Goal: Task Accomplishment & Management: Use online tool/utility

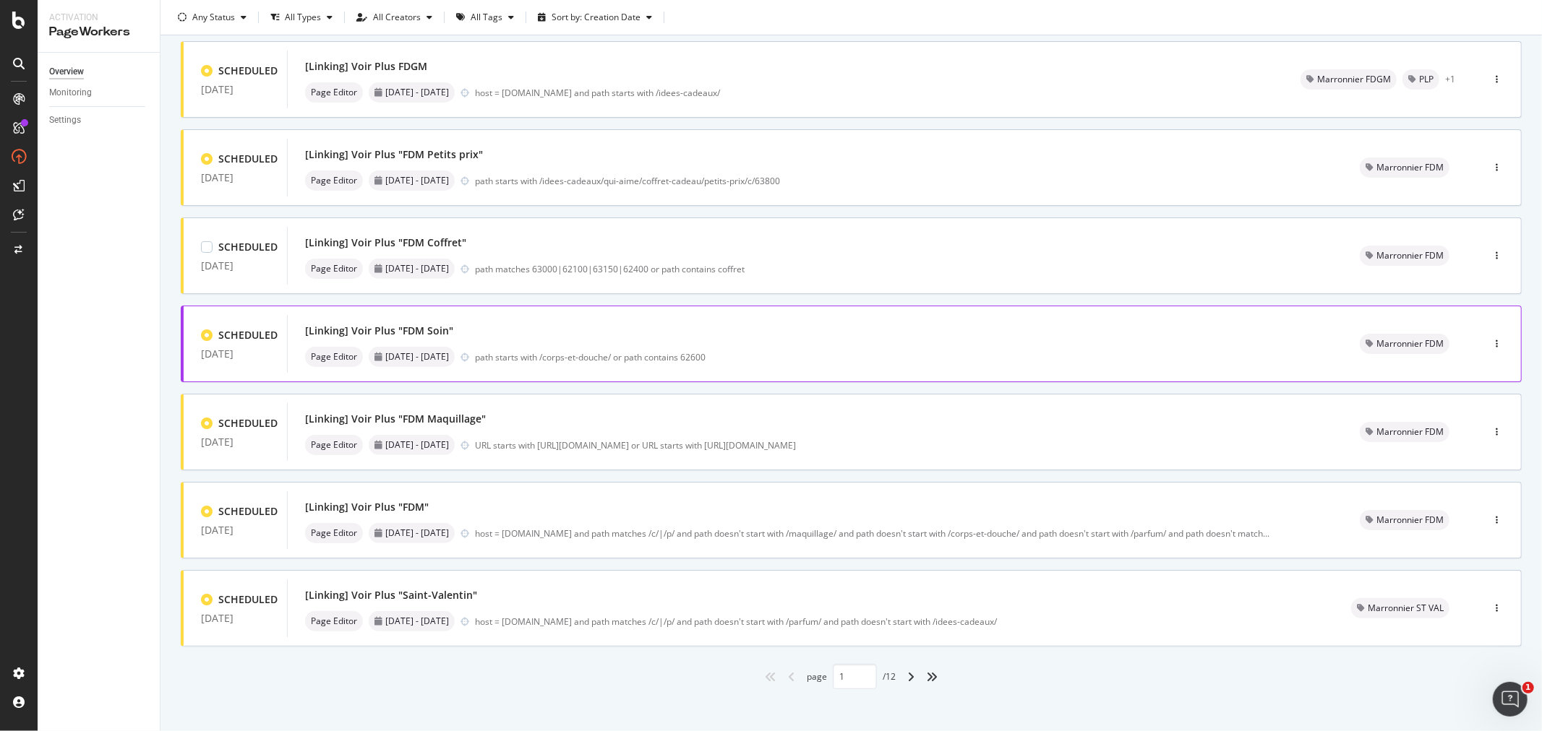
scroll to position [364, 0]
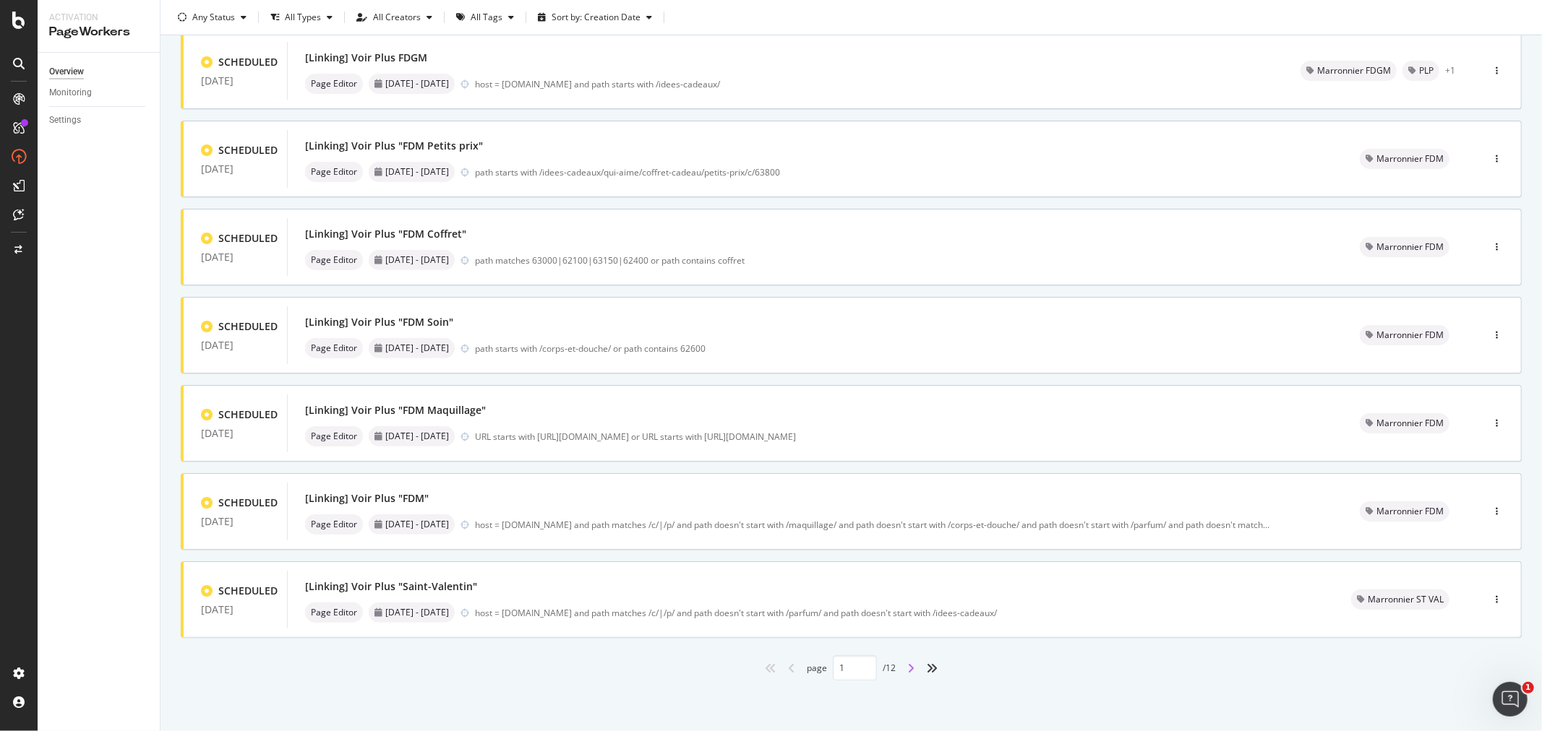
click at [907, 669] on icon "angle-right" at bounding box center [910, 669] width 7 height 12
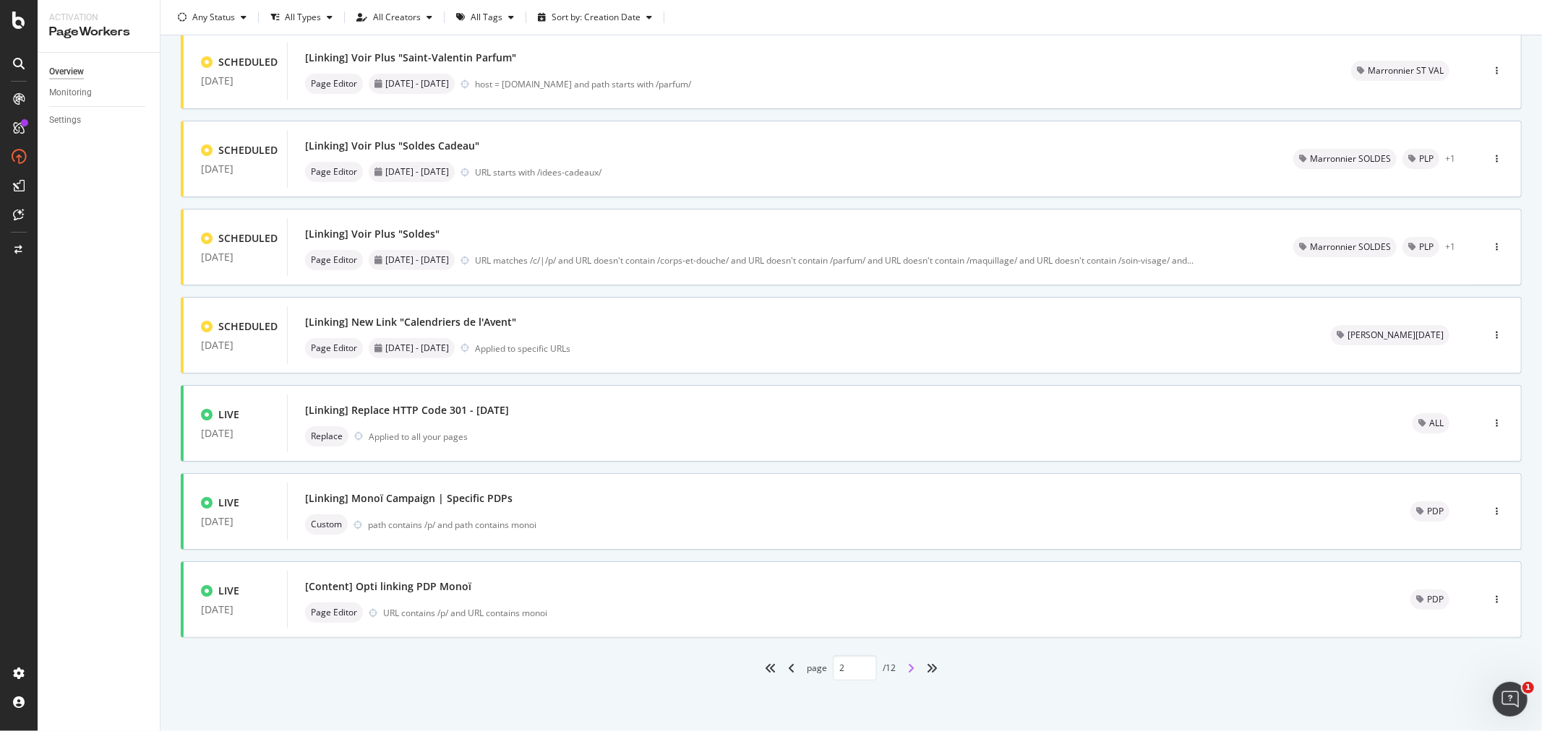
click at [907, 669] on icon "angle-right" at bounding box center [910, 669] width 7 height 12
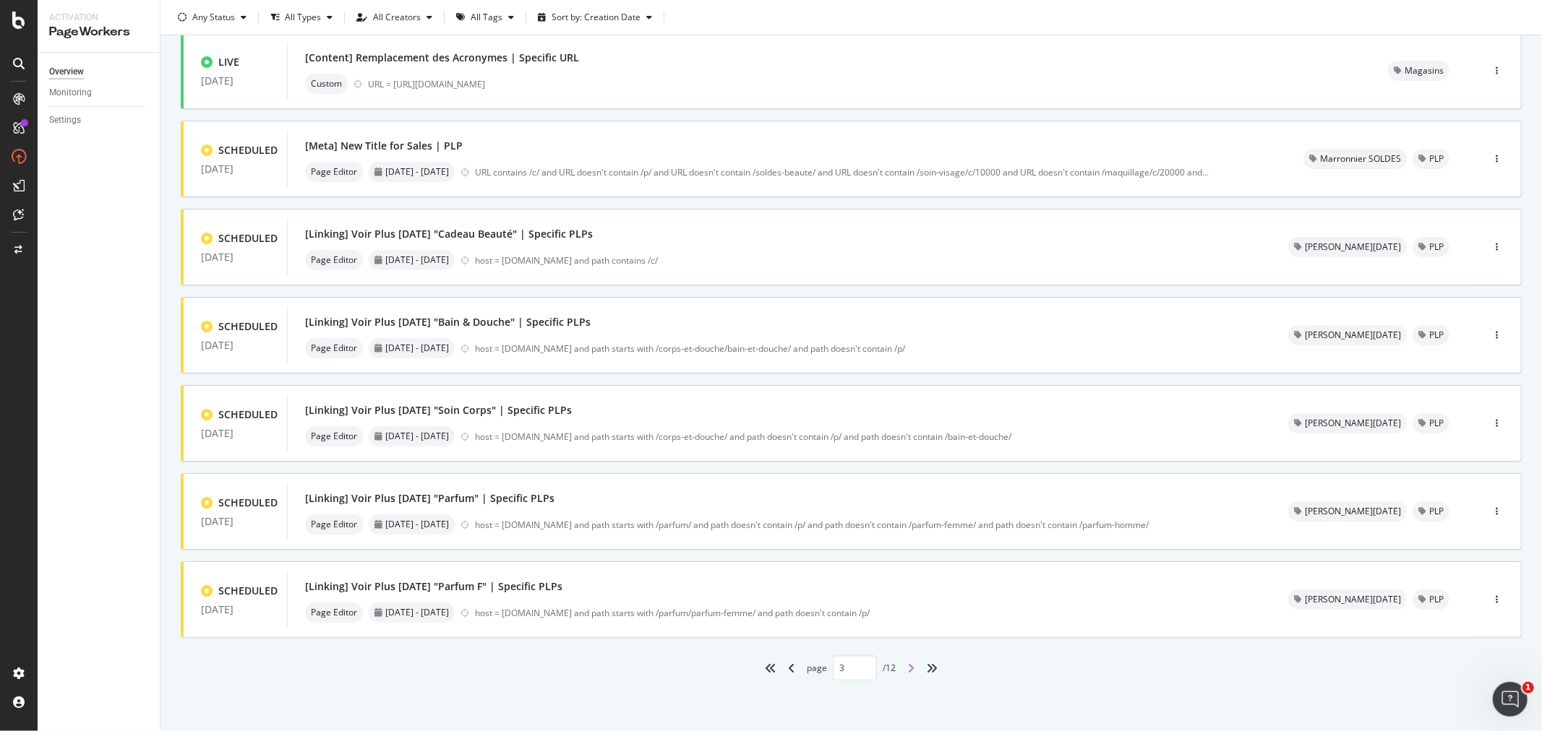
click at [907, 672] on icon "angle-right" at bounding box center [910, 669] width 7 height 12
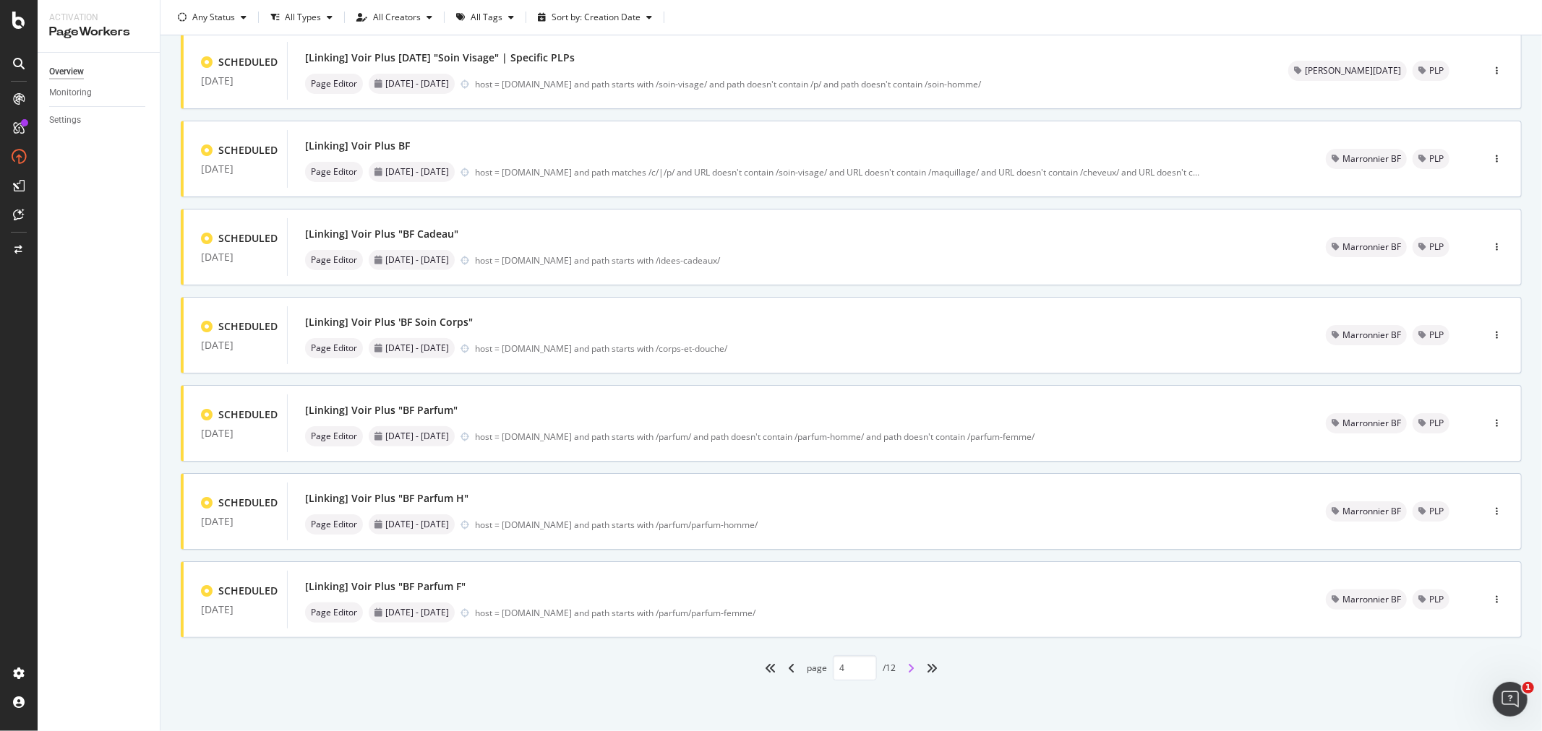
click at [908, 669] on icon "angle-right" at bounding box center [910, 669] width 7 height 12
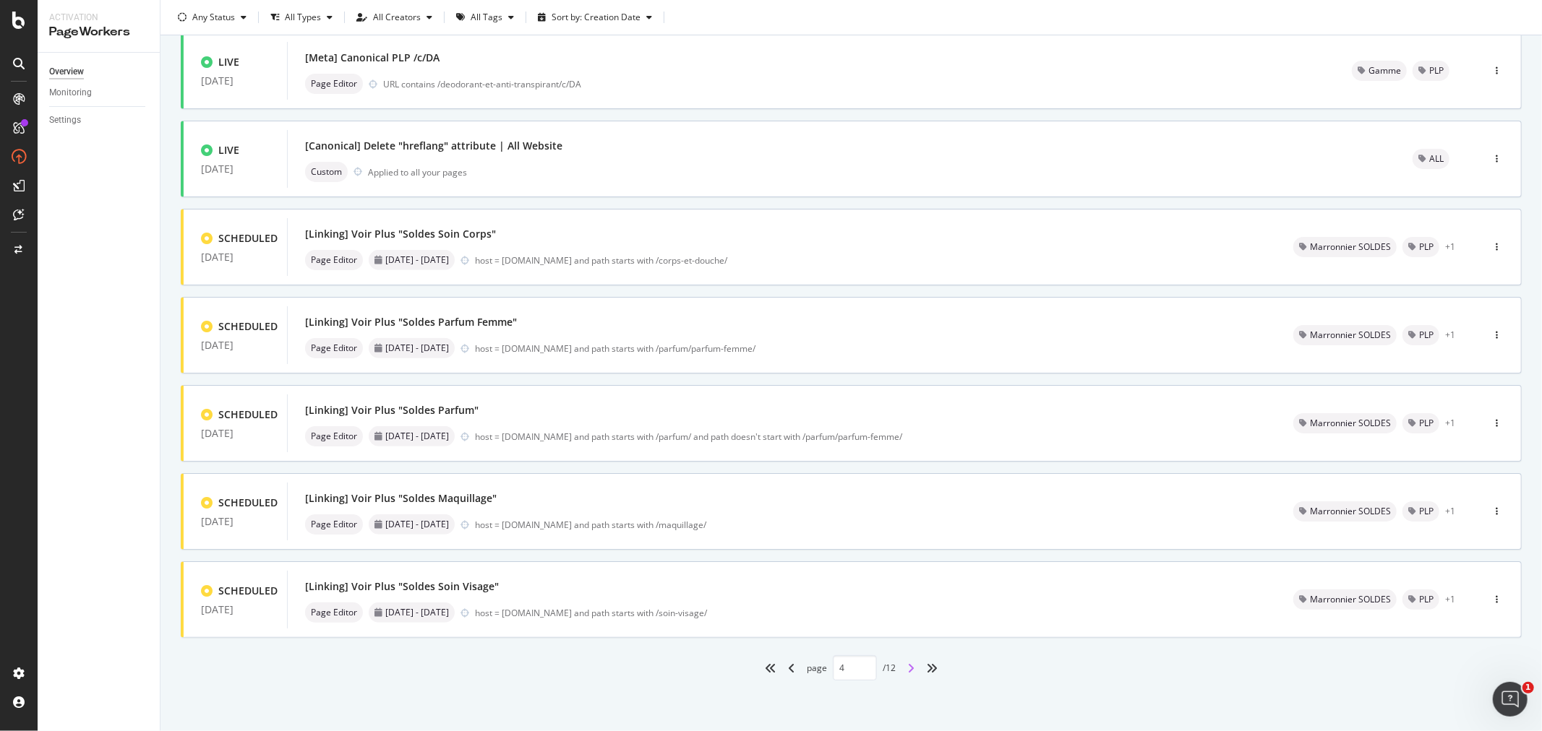
type input "5"
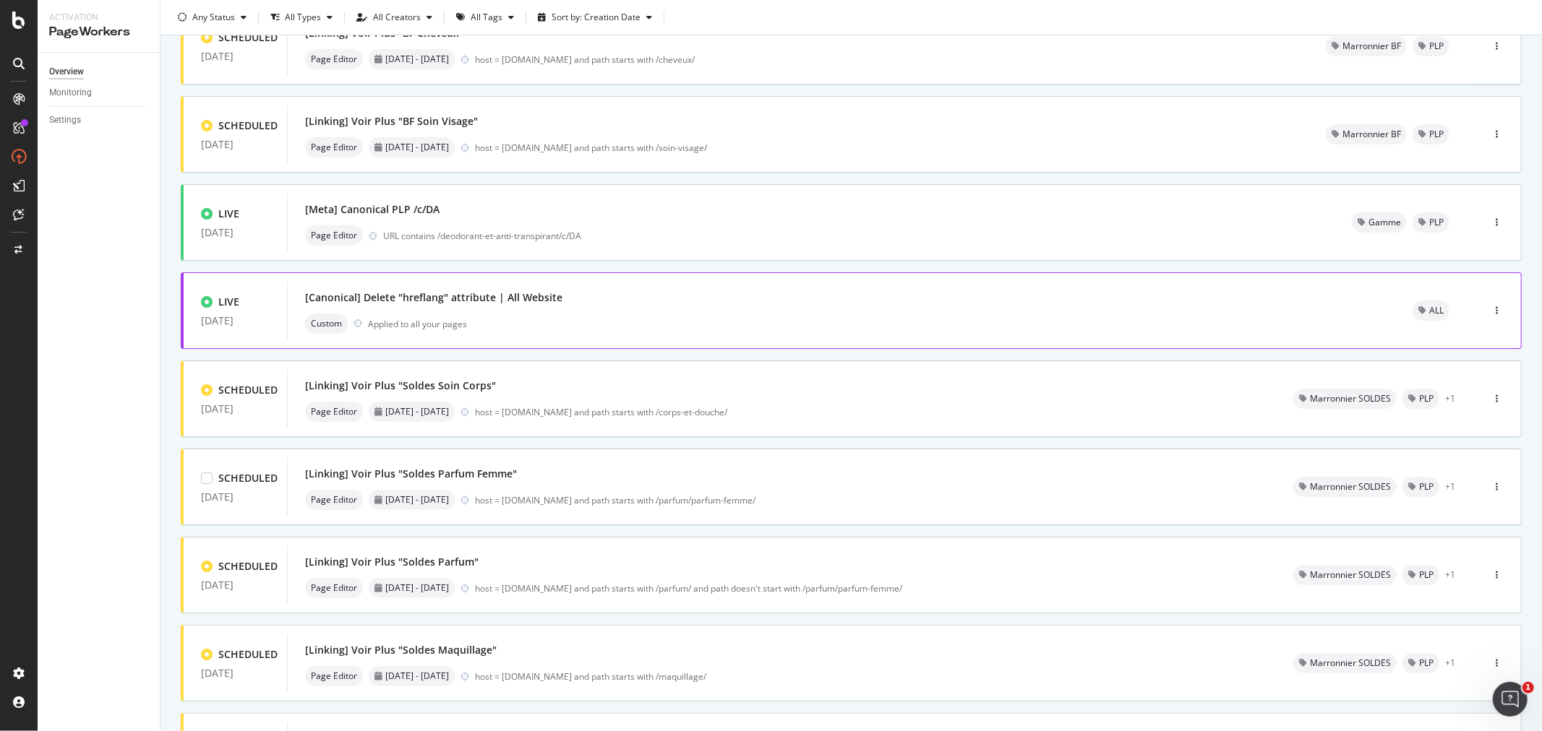
scroll to position [241, 0]
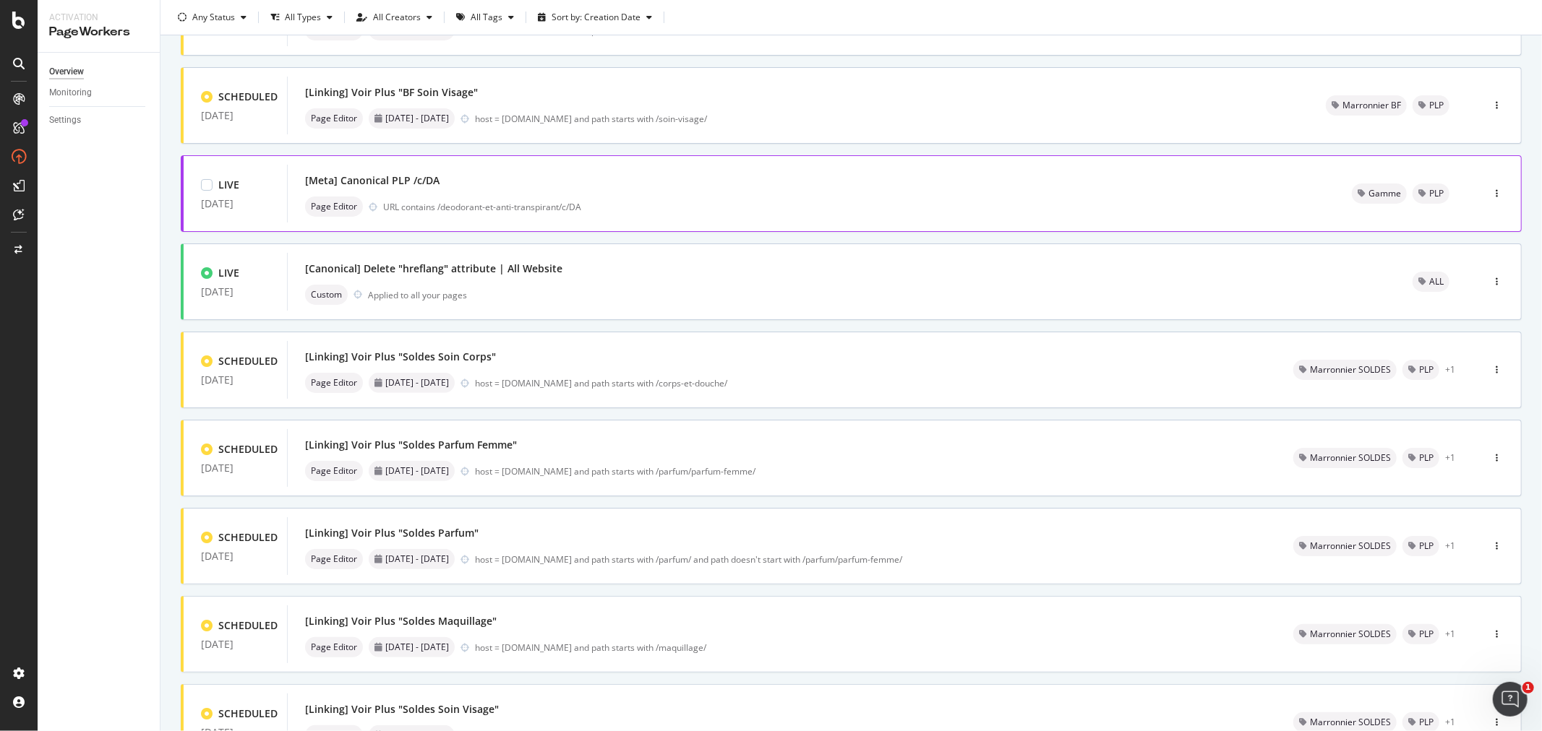
click at [546, 198] on div "Page Editor URL contains /deodorant-et-anti-transpirant/c/DA" at bounding box center [811, 207] width 1012 height 20
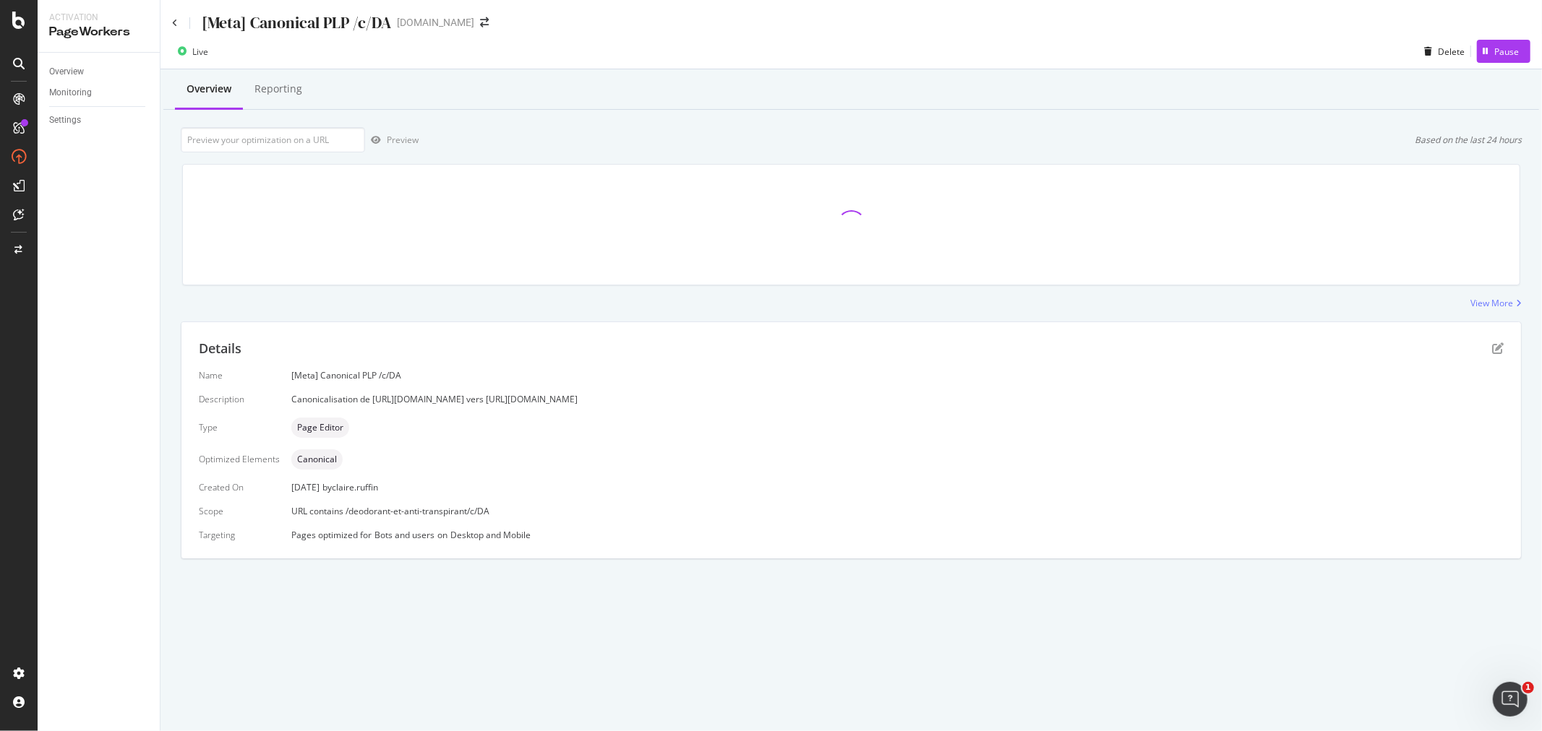
drag, startPoint x: 370, startPoint y: 400, endPoint x: 620, endPoint y: 400, distance: 250.1
click at [620, 400] on div "Canonicalisation de [URL][DOMAIN_NAME] vers [URL][DOMAIN_NAME]" at bounding box center [897, 399] width 1212 height 12
copy div "[URL][DOMAIN_NAME]"
click at [173, 24] on icon at bounding box center [175, 23] width 6 height 9
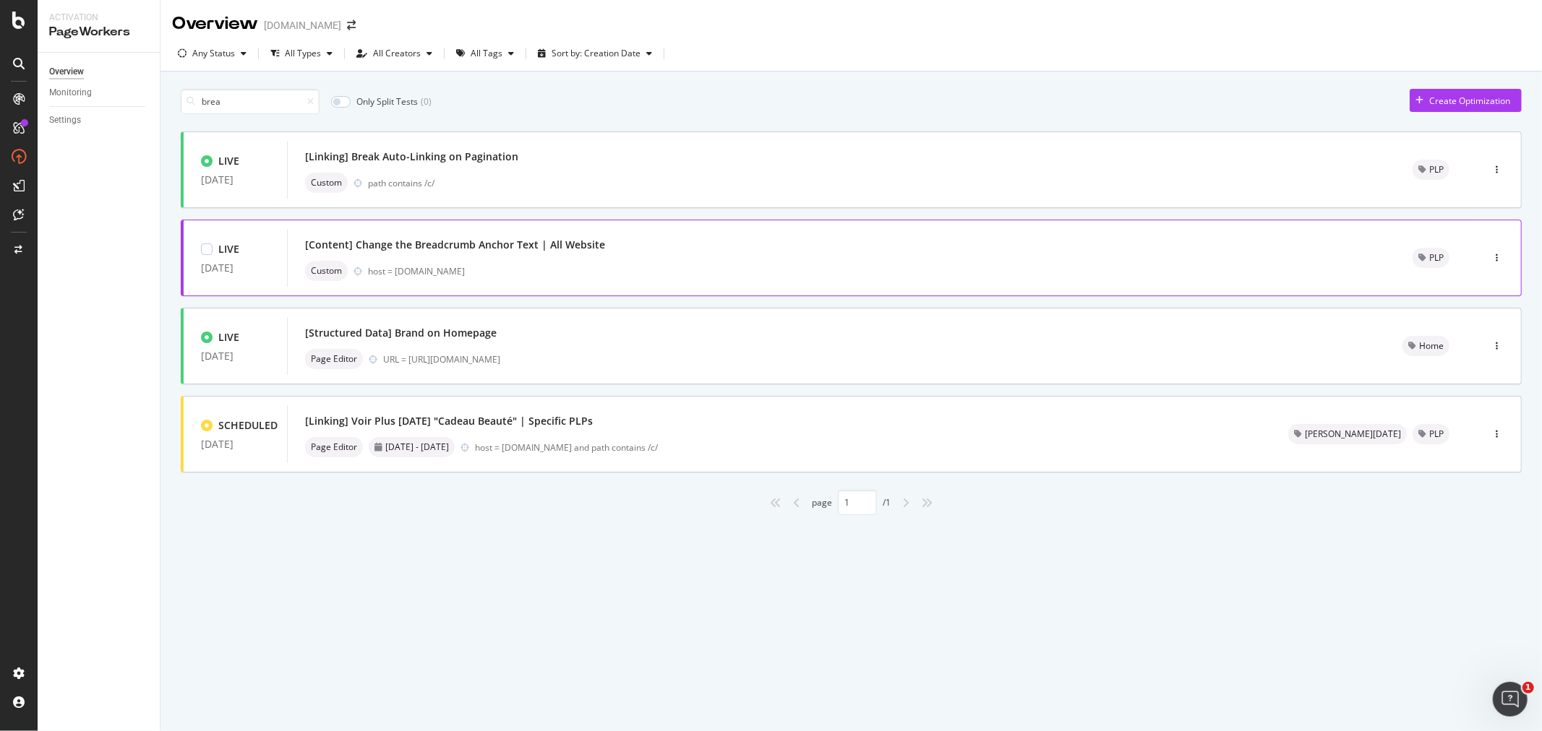
click at [507, 250] on div "[Content] Change the Breadcrumb Anchor Text | All Website" at bounding box center [455, 245] width 300 height 14
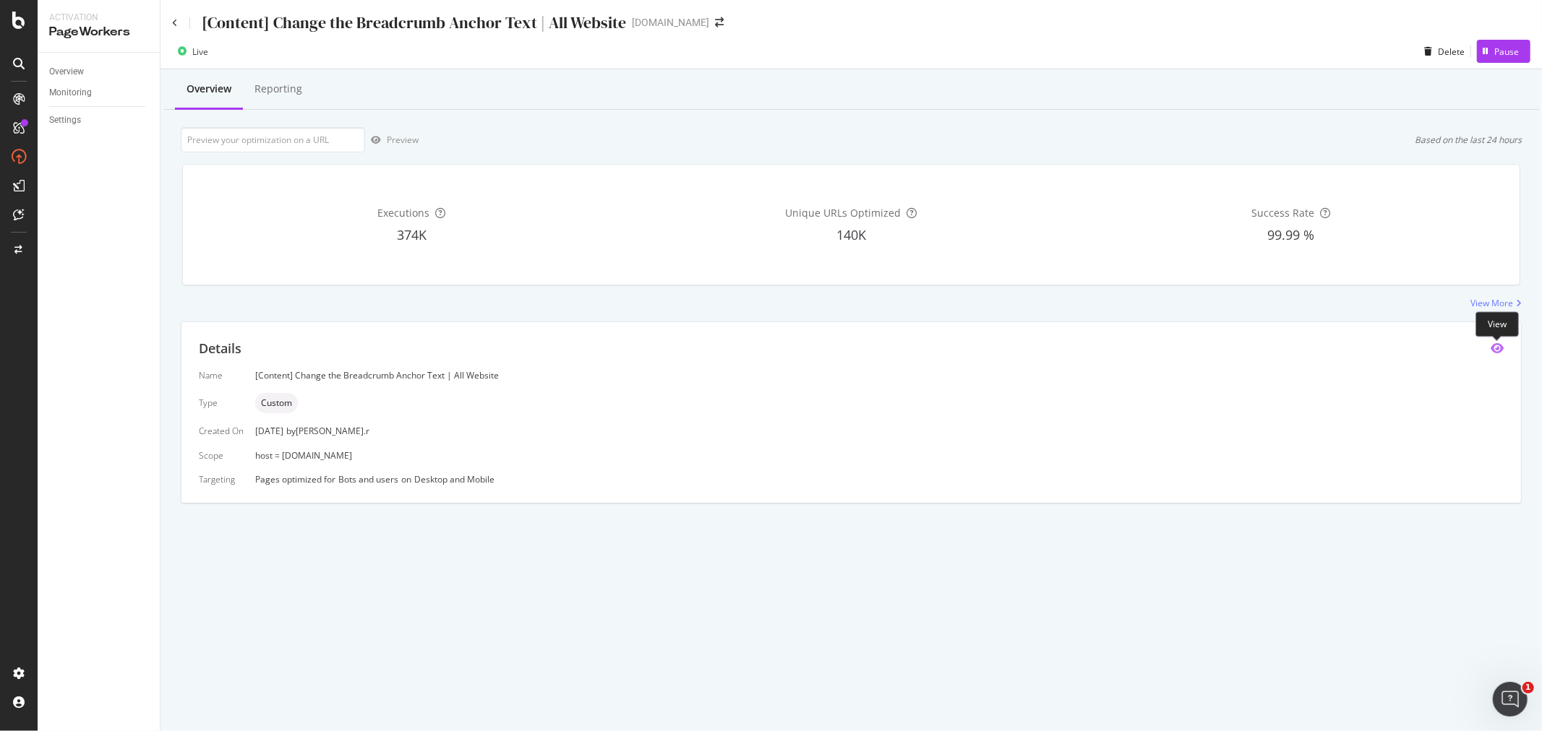
click at [1495, 353] on icon "eye" at bounding box center [1496, 349] width 13 height 12
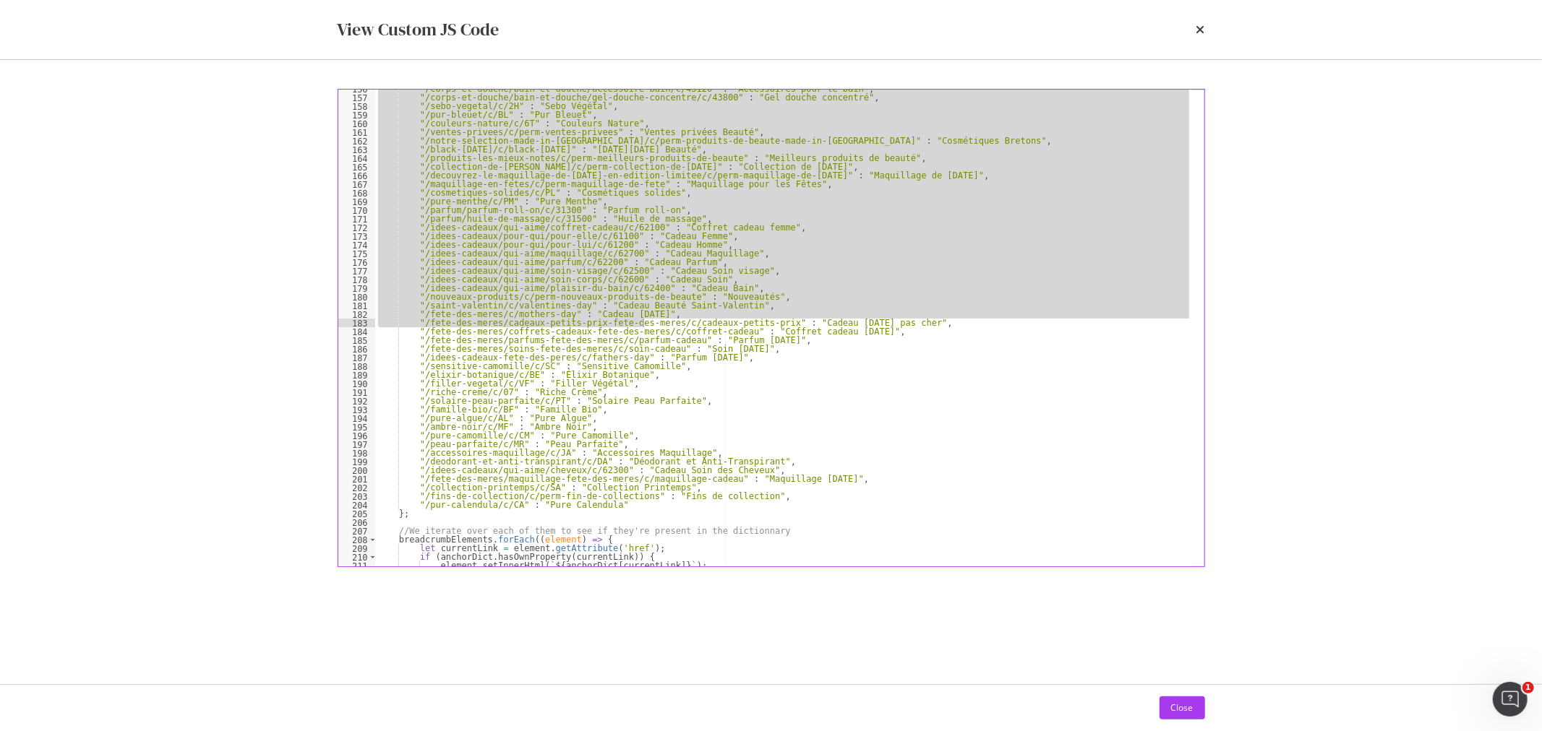
scroll to position [1388, 0]
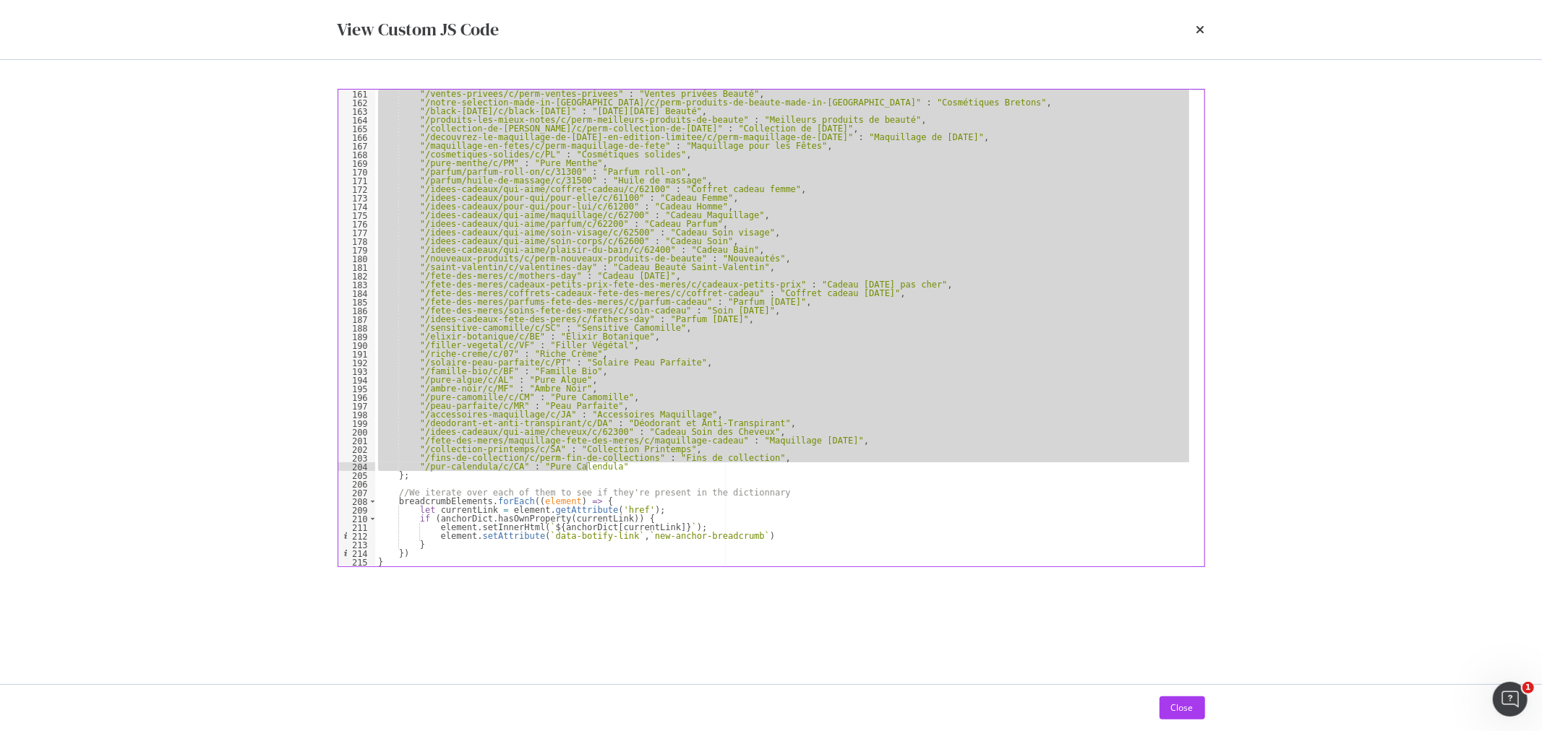
drag, startPoint x: 398, startPoint y: 291, endPoint x: 595, endPoint y: 467, distance: 264.2
click at [595, 467] on div ""/ventes-privees/c/perm-ventes-privees" : "Ventes privées Beauté" , "/notre-sel…" at bounding box center [783, 337] width 817 height 494
type textarea ""/fins-de-collection/c/perm-fin-de-collections" : "Fins de collection", "/pur-c…"
click at [1200, 26] on icon "times" at bounding box center [1200, 30] width 9 height 12
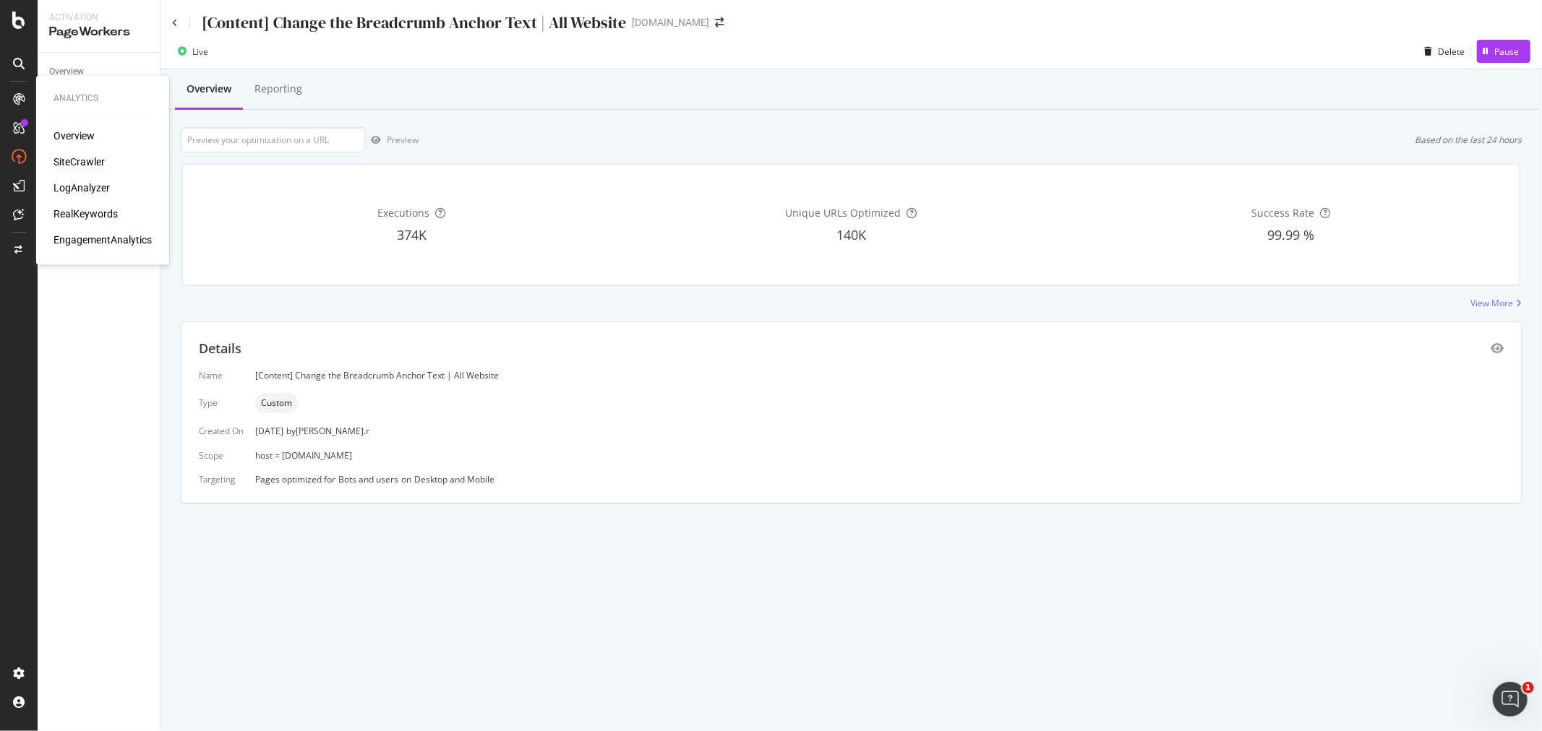
click at [83, 159] on div "SiteCrawler" at bounding box center [78, 162] width 51 height 14
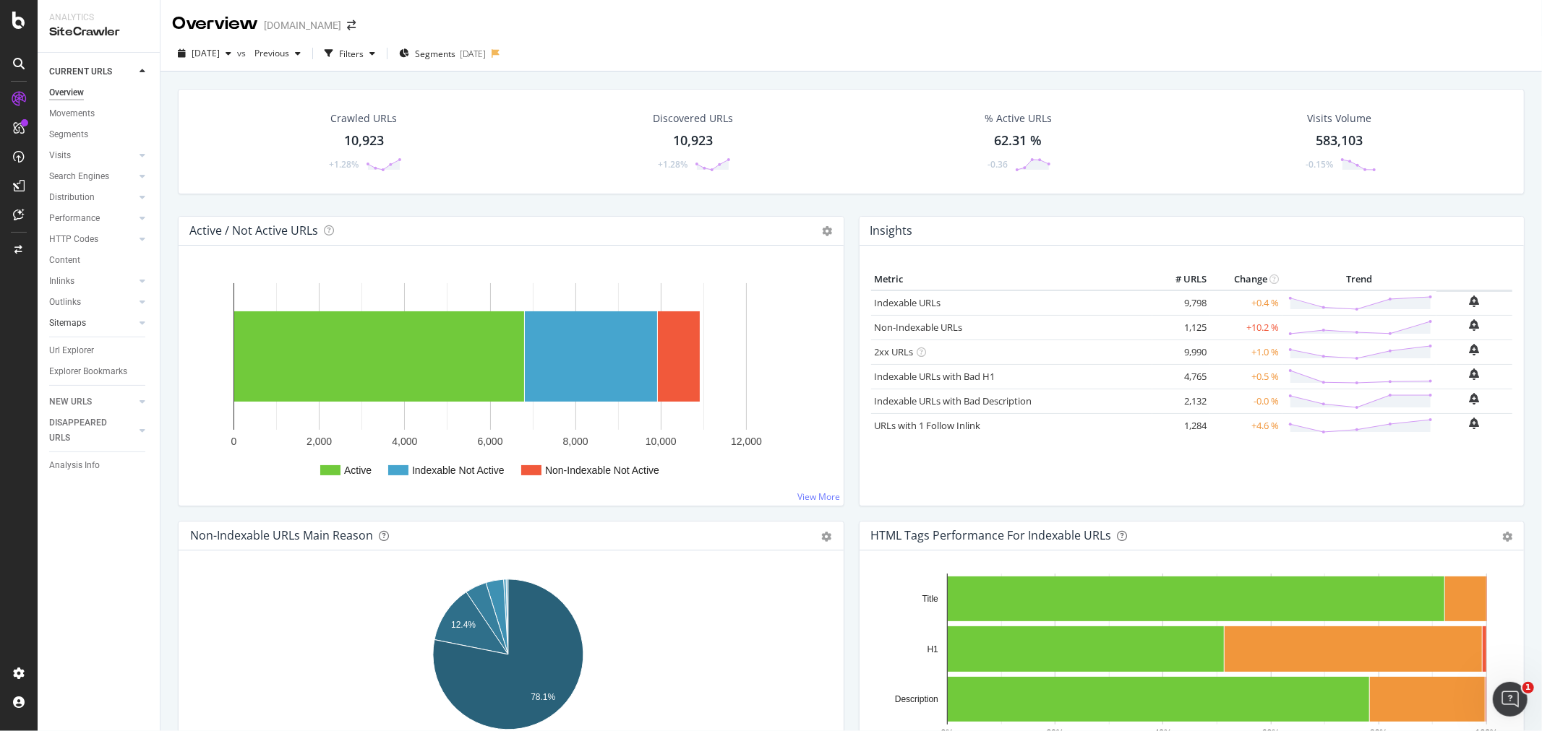
click at [95, 322] on link "Sitemaps" at bounding box center [92, 323] width 86 height 15
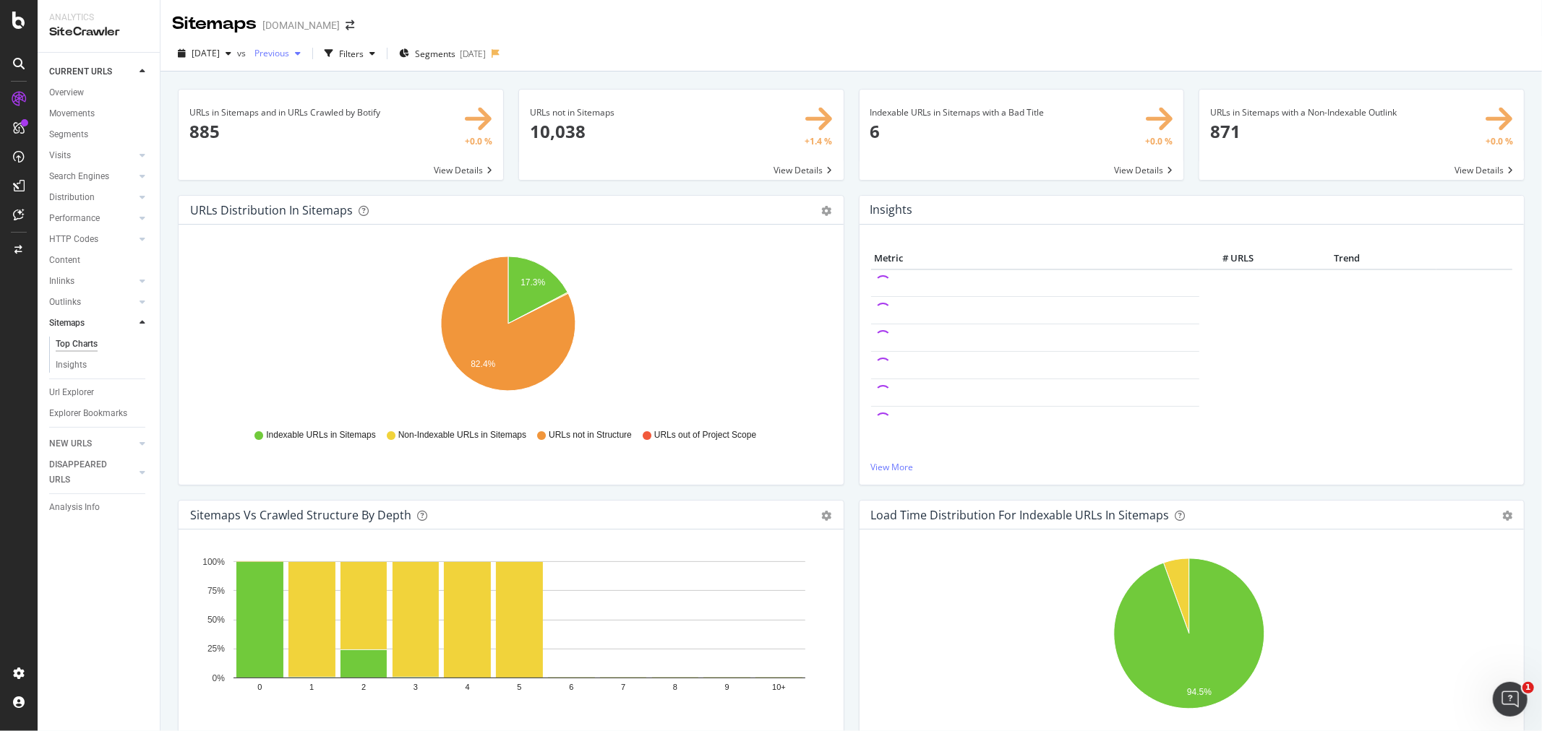
click at [306, 51] on div "button" at bounding box center [297, 53] width 17 height 9
click at [328, 159] on div "[DATE] #2" at bounding box center [335, 159] width 106 height 13
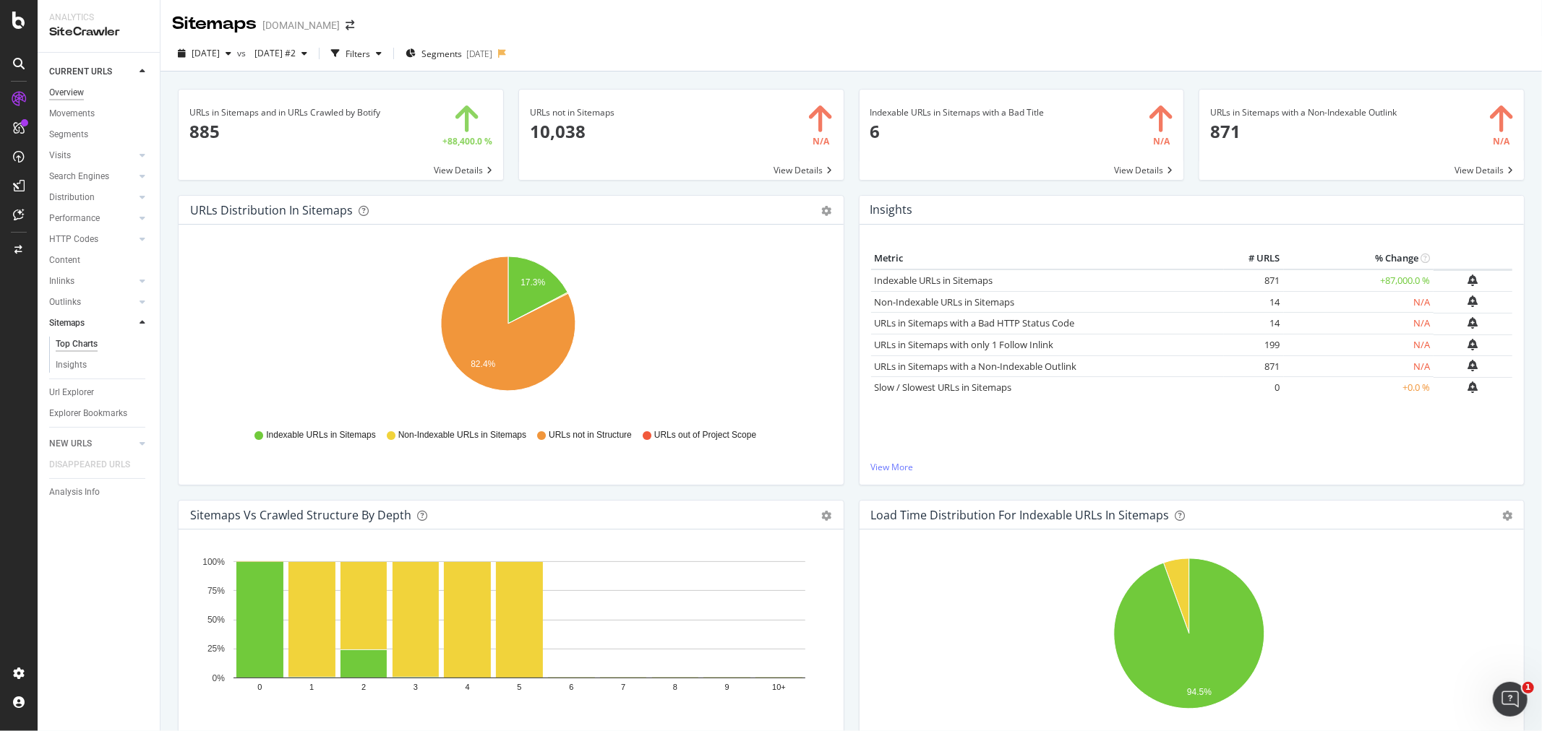
click at [64, 91] on div "Overview" at bounding box center [66, 92] width 35 height 15
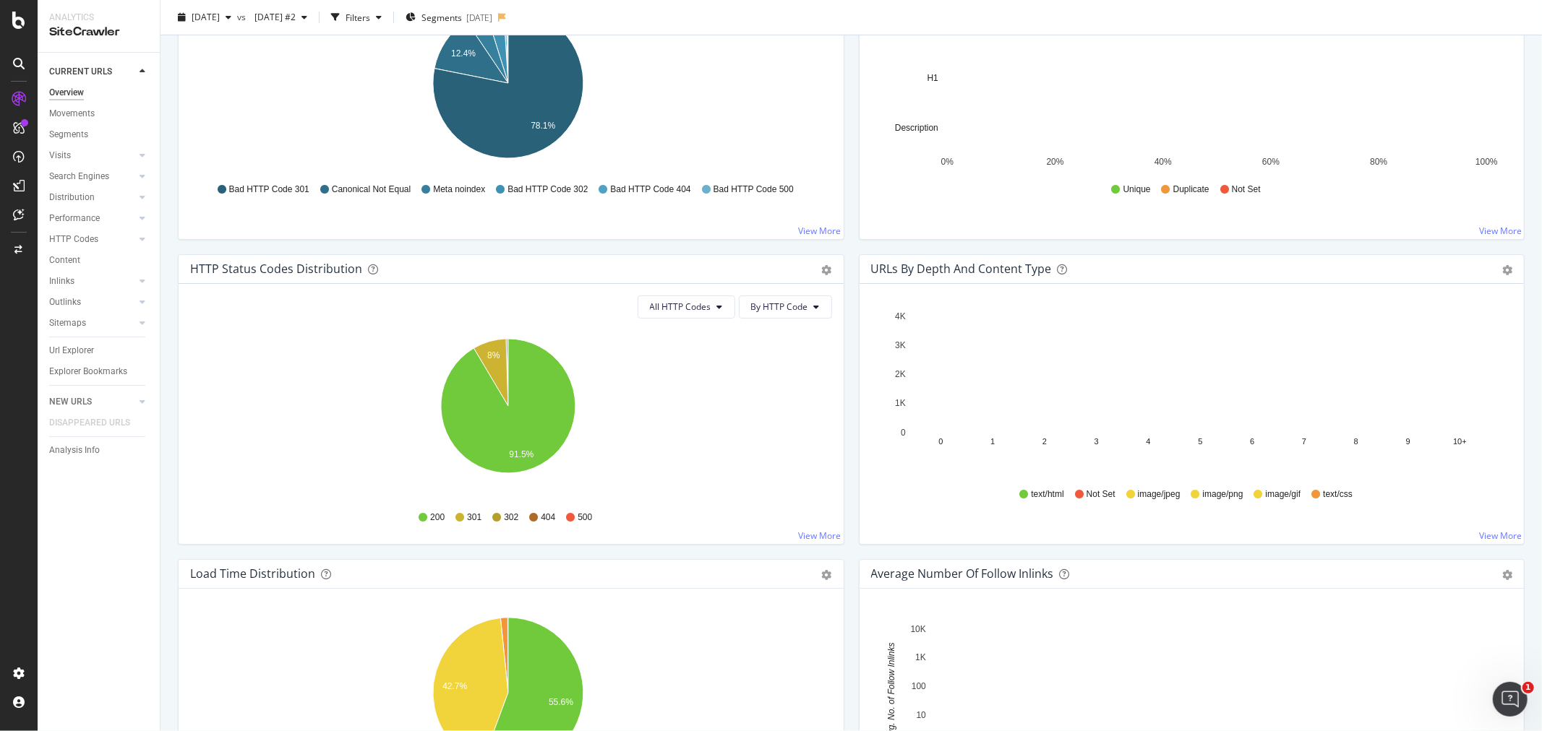
scroll to position [1124, 0]
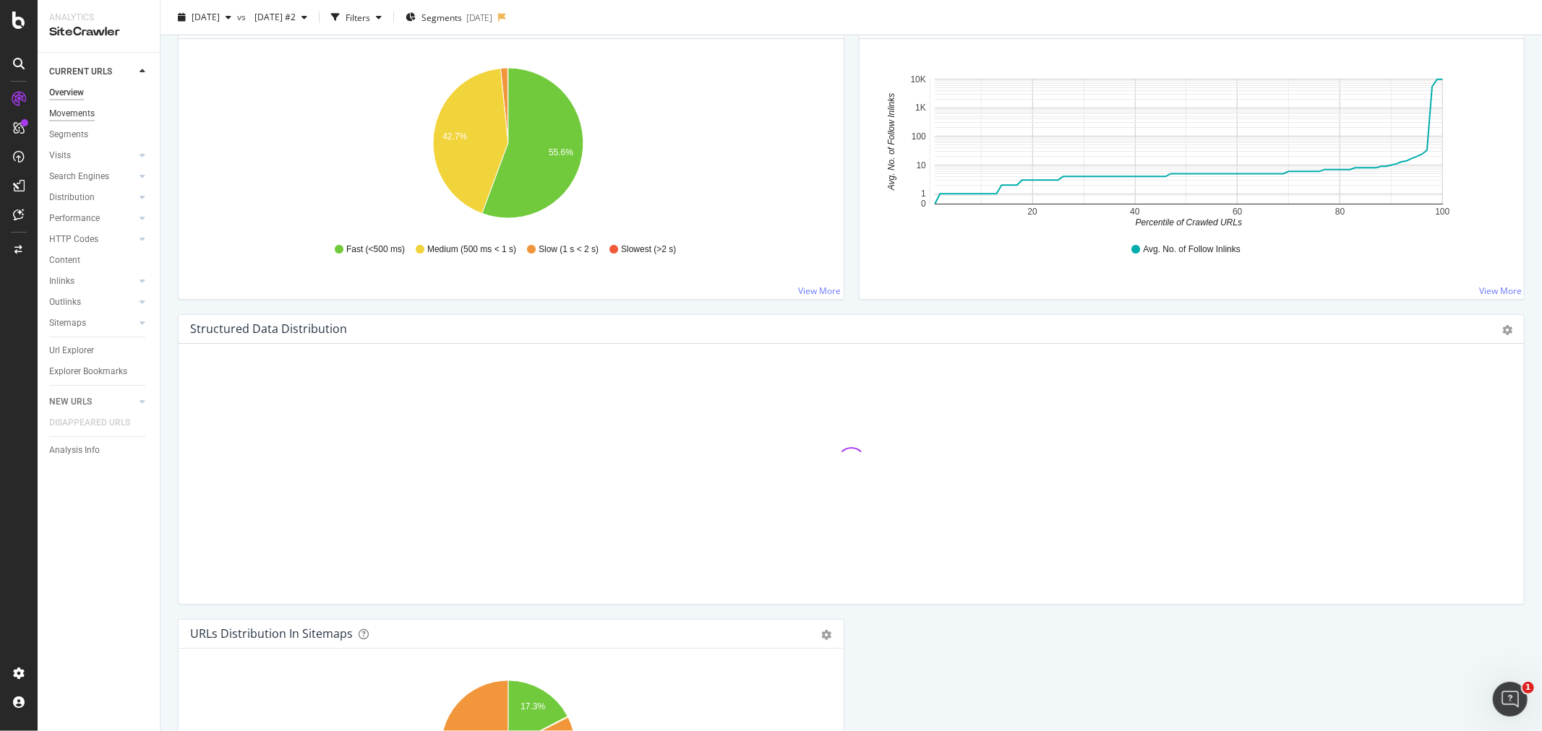
click at [83, 113] on div "Movements" at bounding box center [72, 113] width 46 height 15
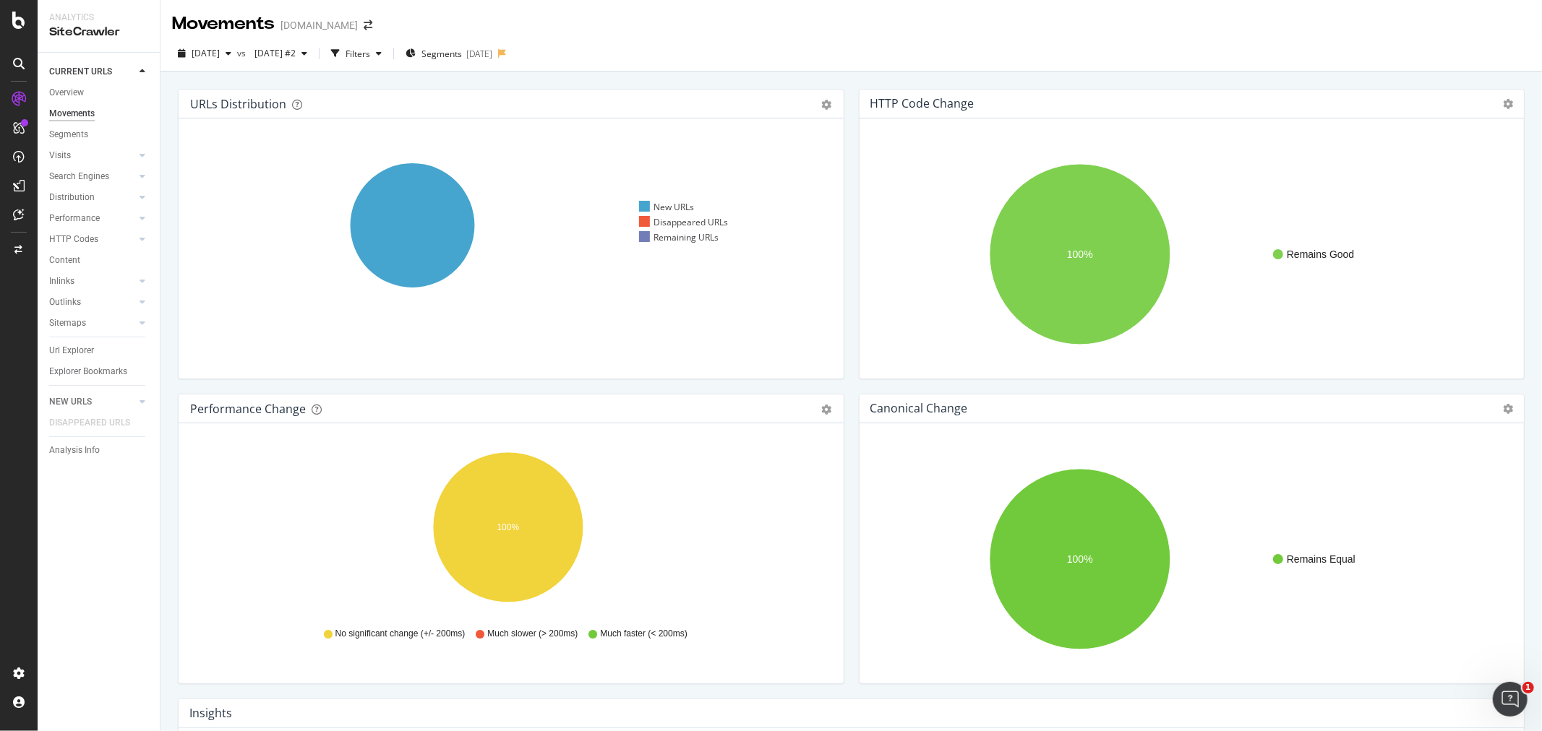
drag, startPoint x: 113, startPoint y: 173, endPoint x: 145, endPoint y: 197, distance: 39.9
click at [113, 173] on link "Search Engines" at bounding box center [92, 176] width 86 height 15
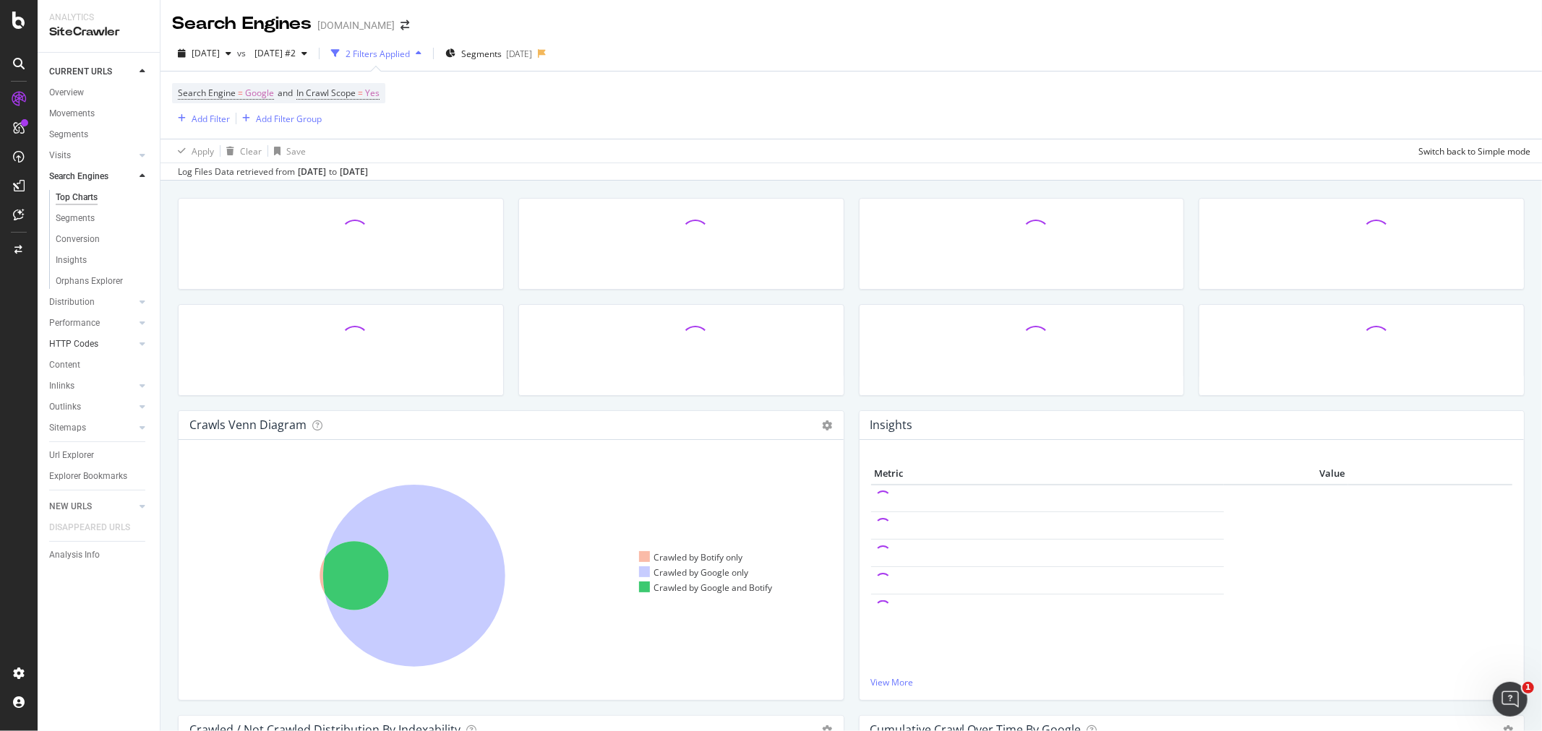
click at [134, 343] on div at bounding box center [128, 344] width 14 height 14
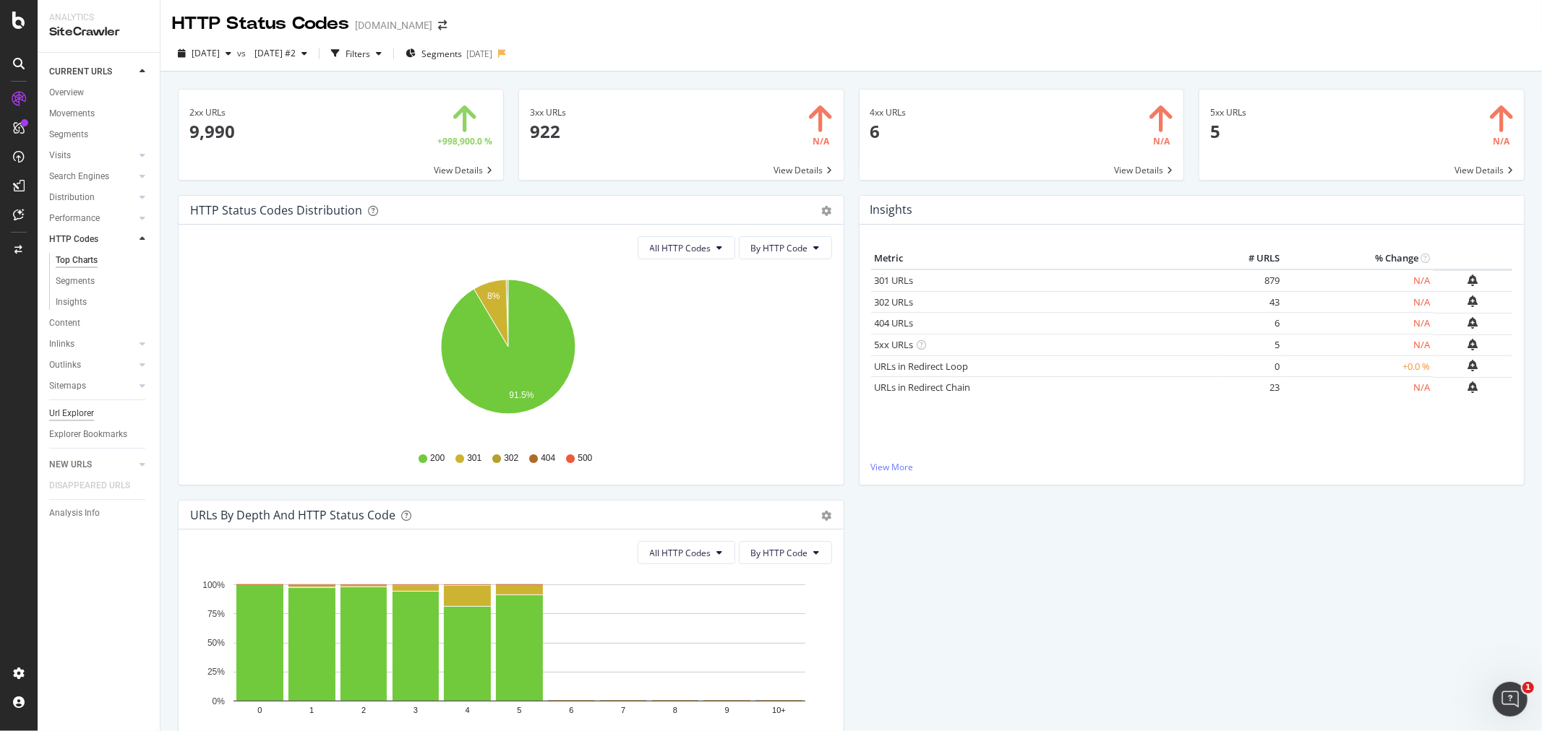
click at [85, 389] on link "Sitemaps" at bounding box center [92, 386] width 86 height 15
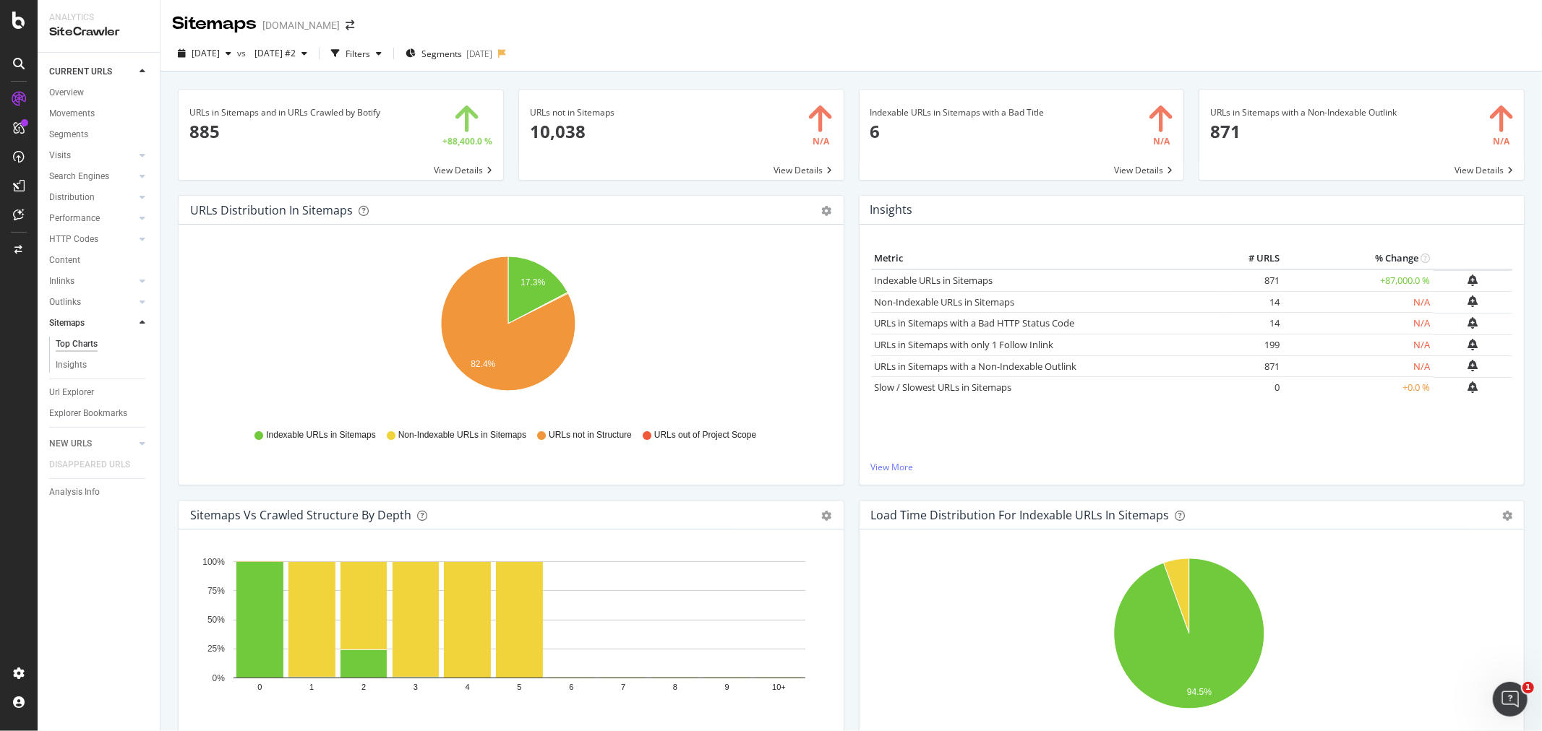
click at [78, 392] on div "Url Explorer" at bounding box center [71, 392] width 45 height 15
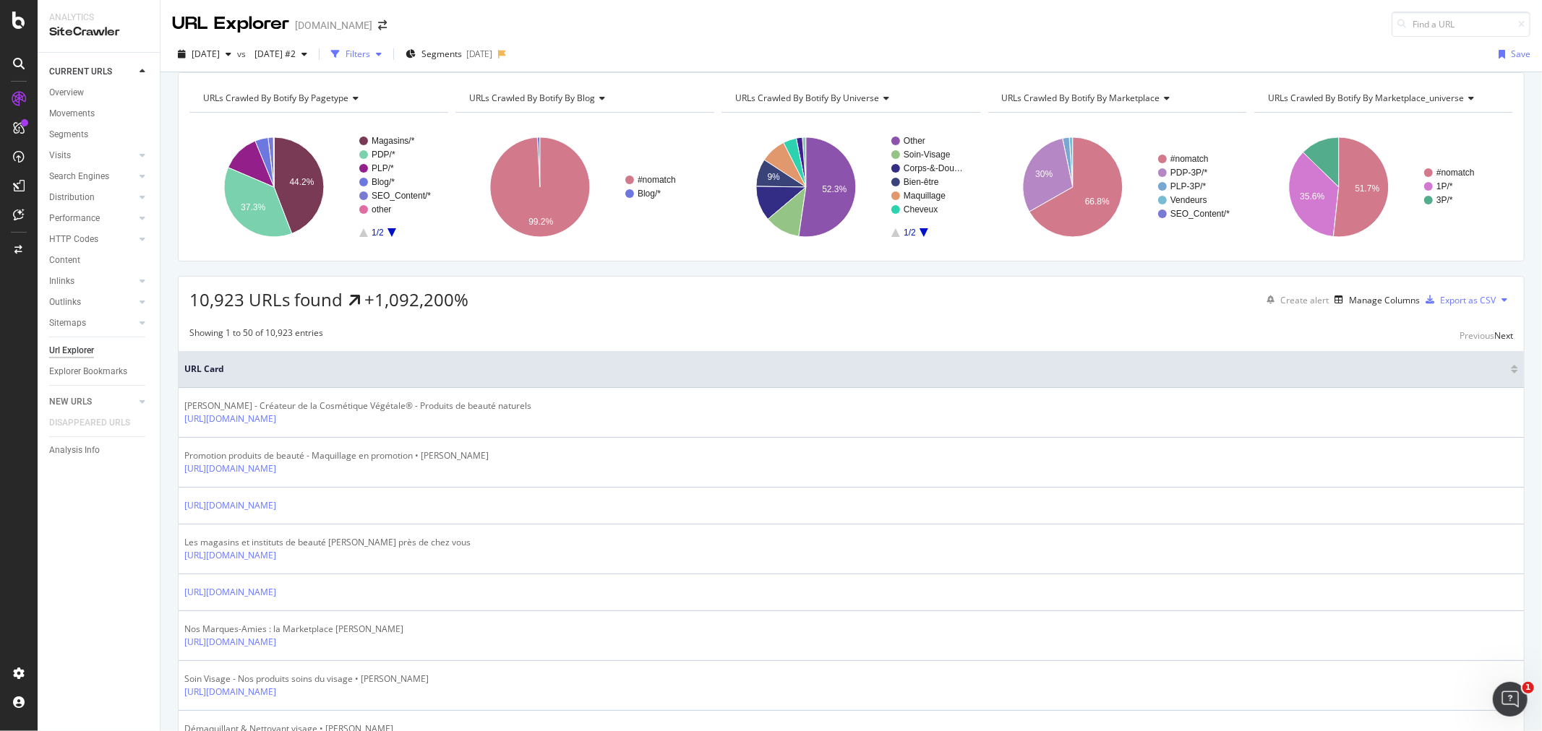
click at [370, 53] on div "Filters" at bounding box center [357, 54] width 25 height 12
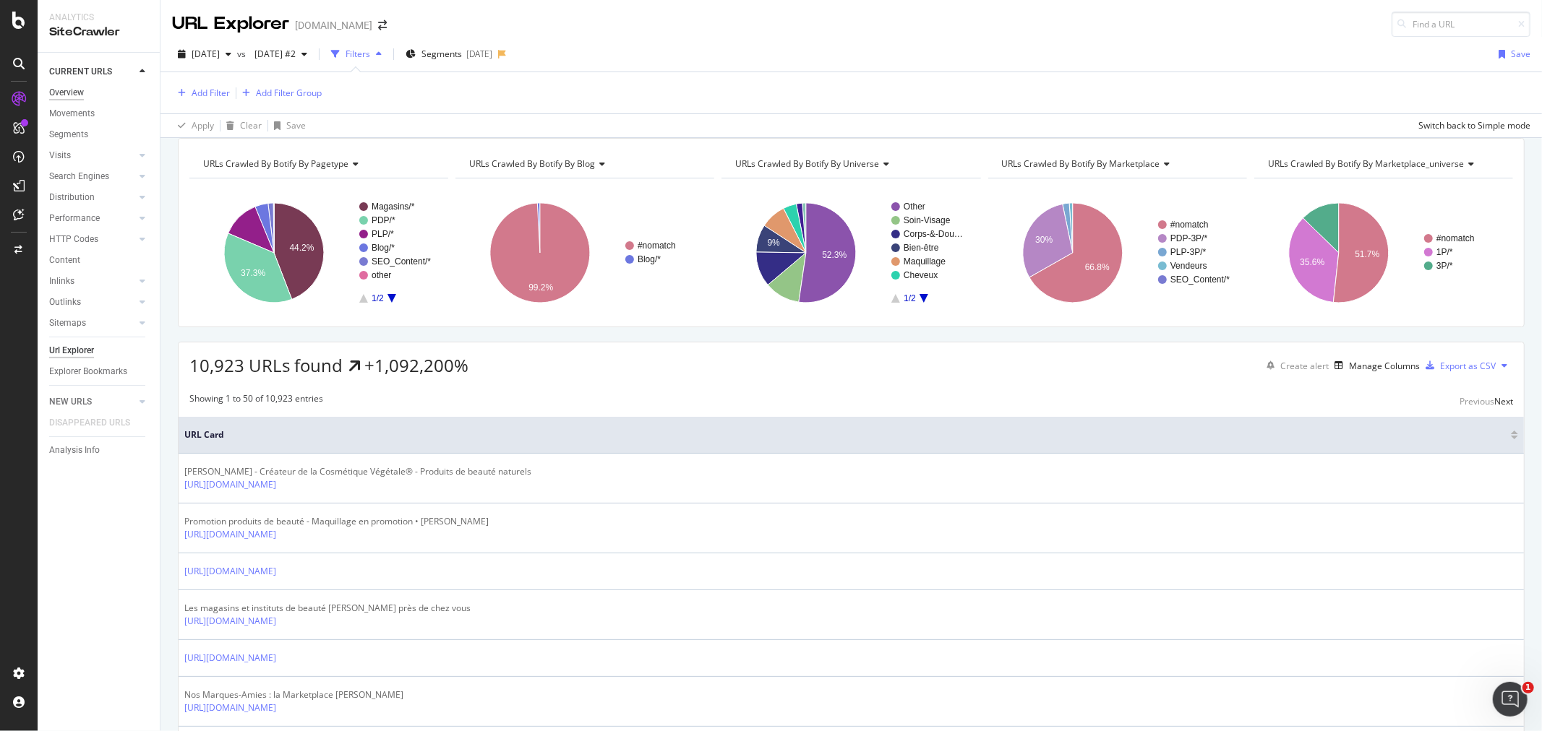
click at [64, 92] on div "Overview" at bounding box center [66, 92] width 35 height 15
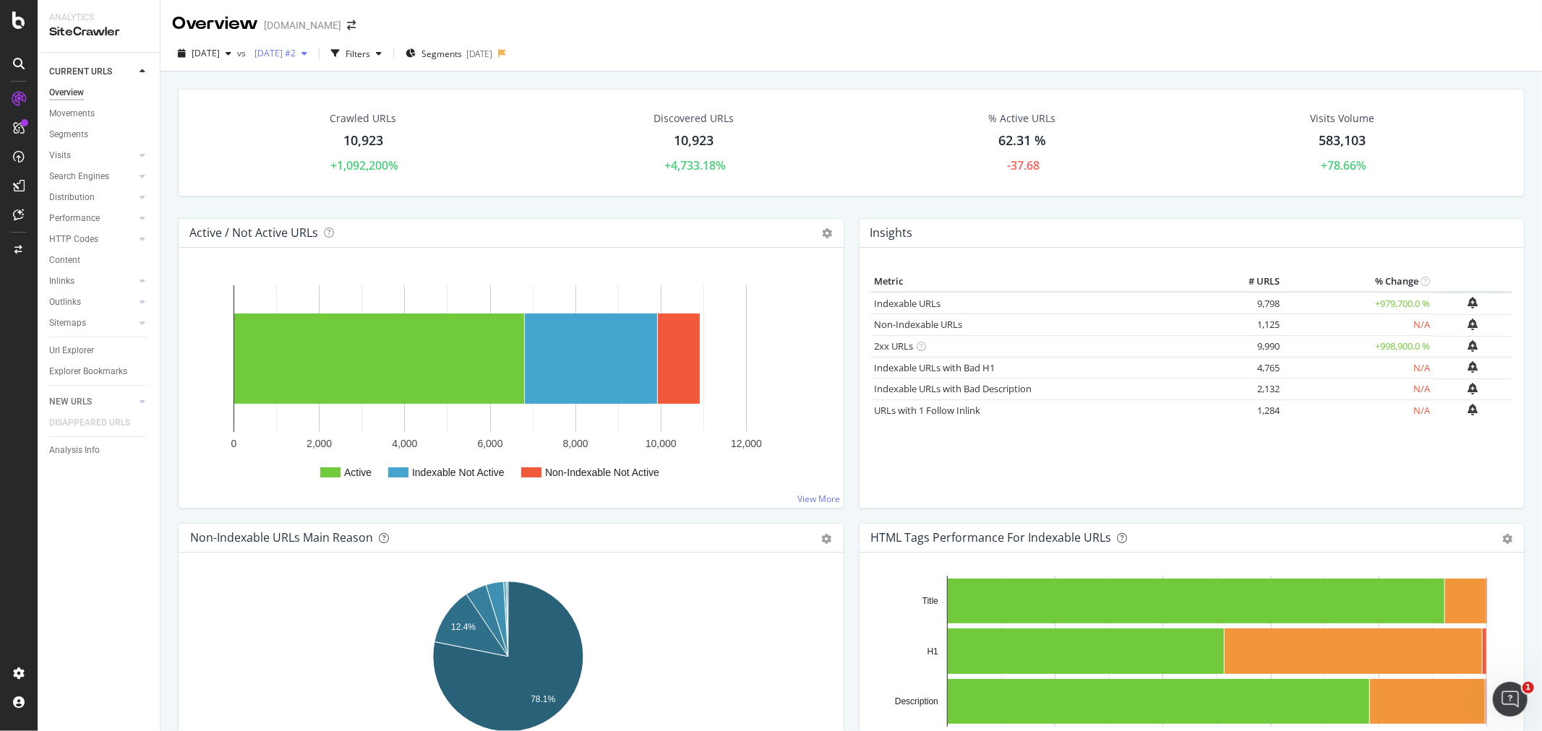
click at [296, 54] on span "[DATE] #2" at bounding box center [272, 53] width 47 height 12
click at [326, 128] on div "[DATE]" at bounding box center [330, 132] width 96 height 13
click at [58, 318] on div "Sitemaps" at bounding box center [67, 323] width 37 height 15
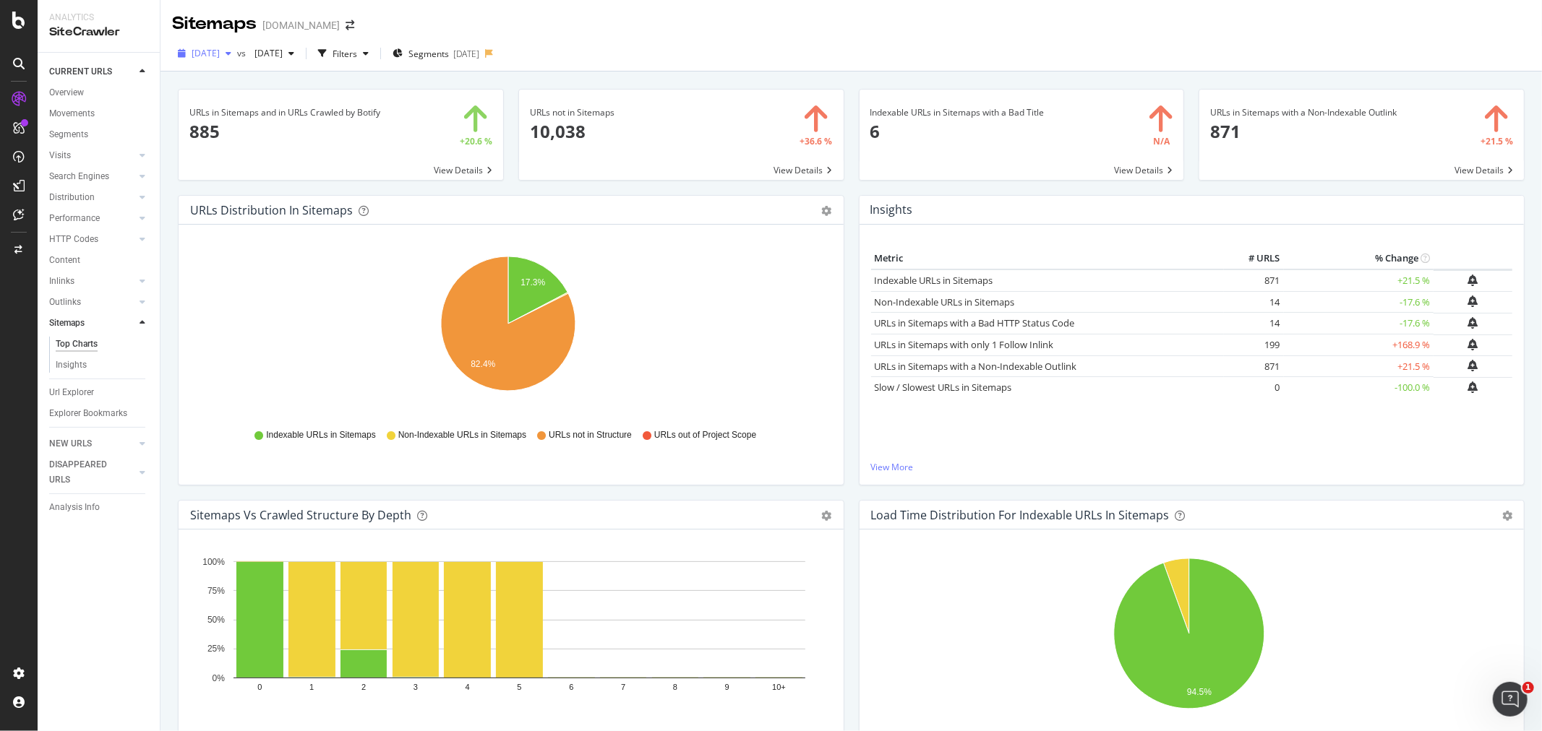
click at [220, 51] on span "[DATE]" at bounding box center [206, 53] width 28 height 12
click at [235, 106] on div "[DATE]" at bounding box center [241, 105] width 96 height 13
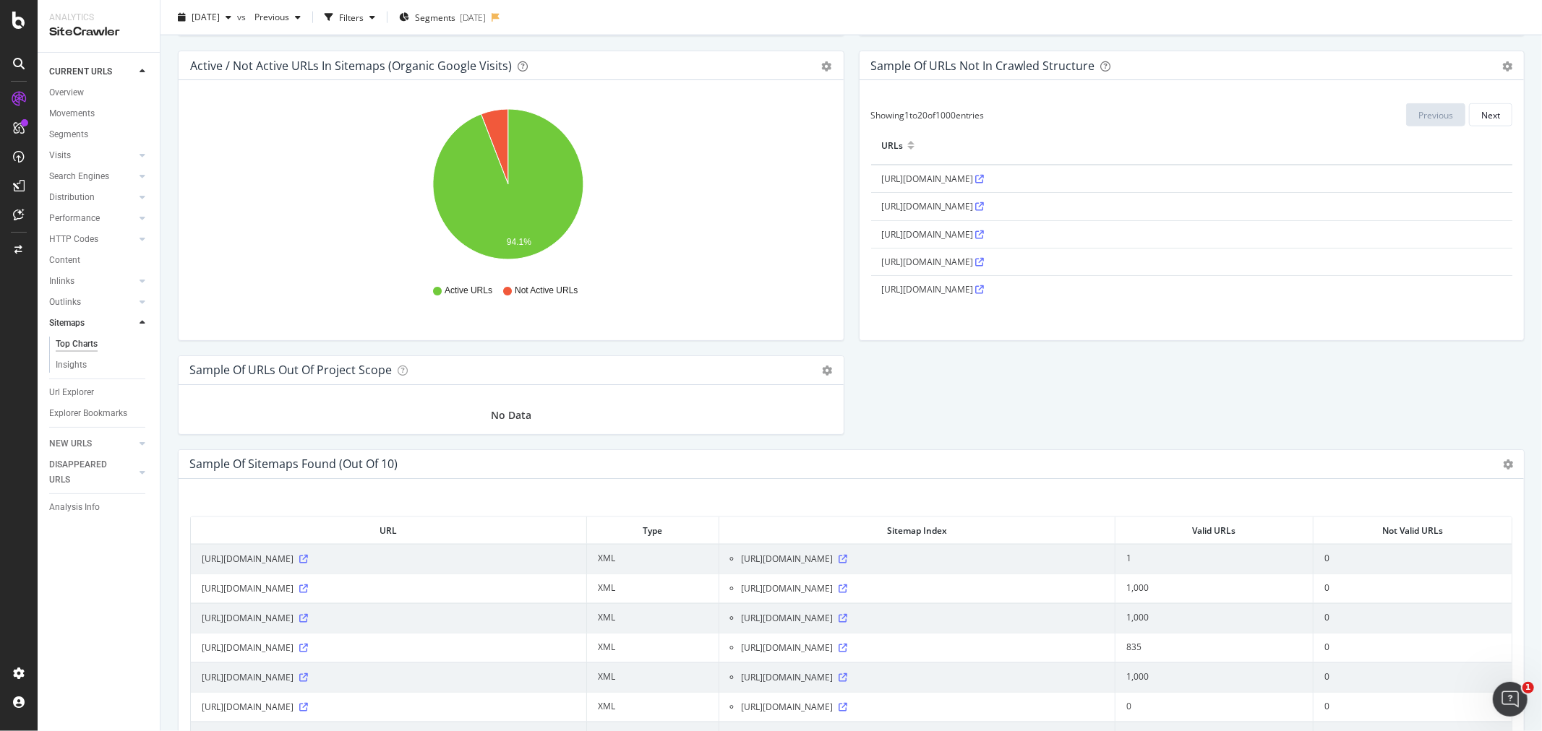
scroll to position [1284, 0]
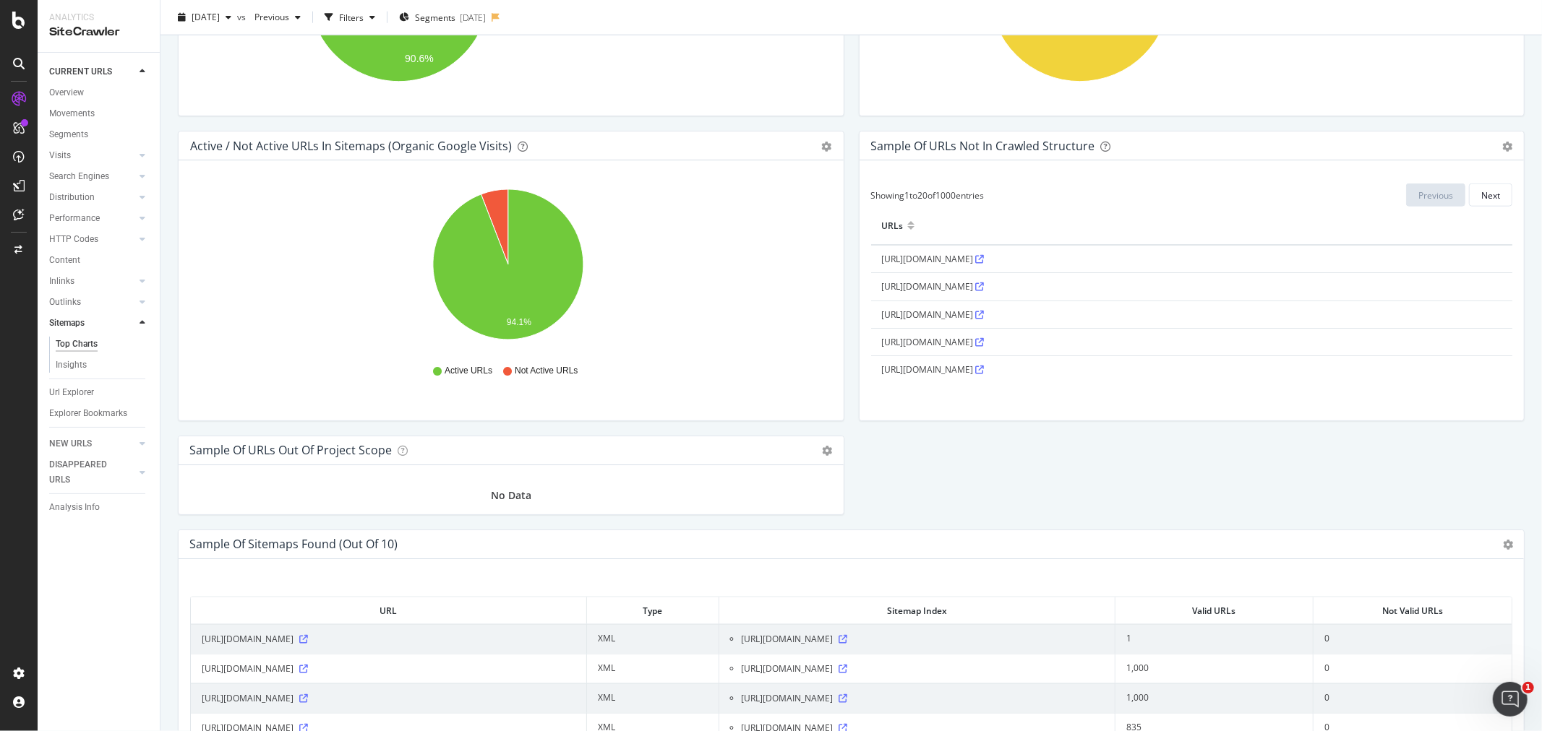
click at [984, 261] on icon at bounding box center [980, 259] width 9 height 9
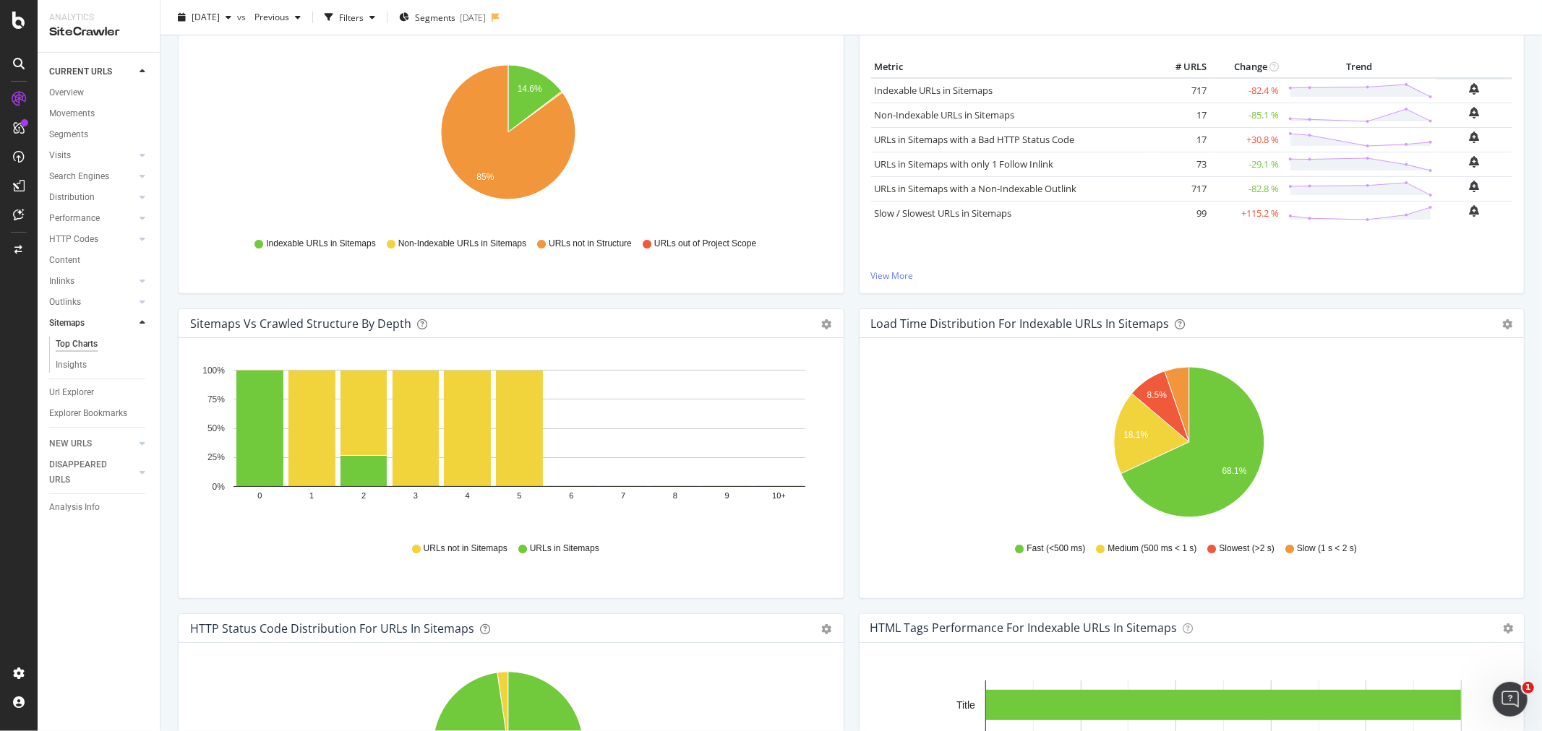
scroll to position [0, 0]
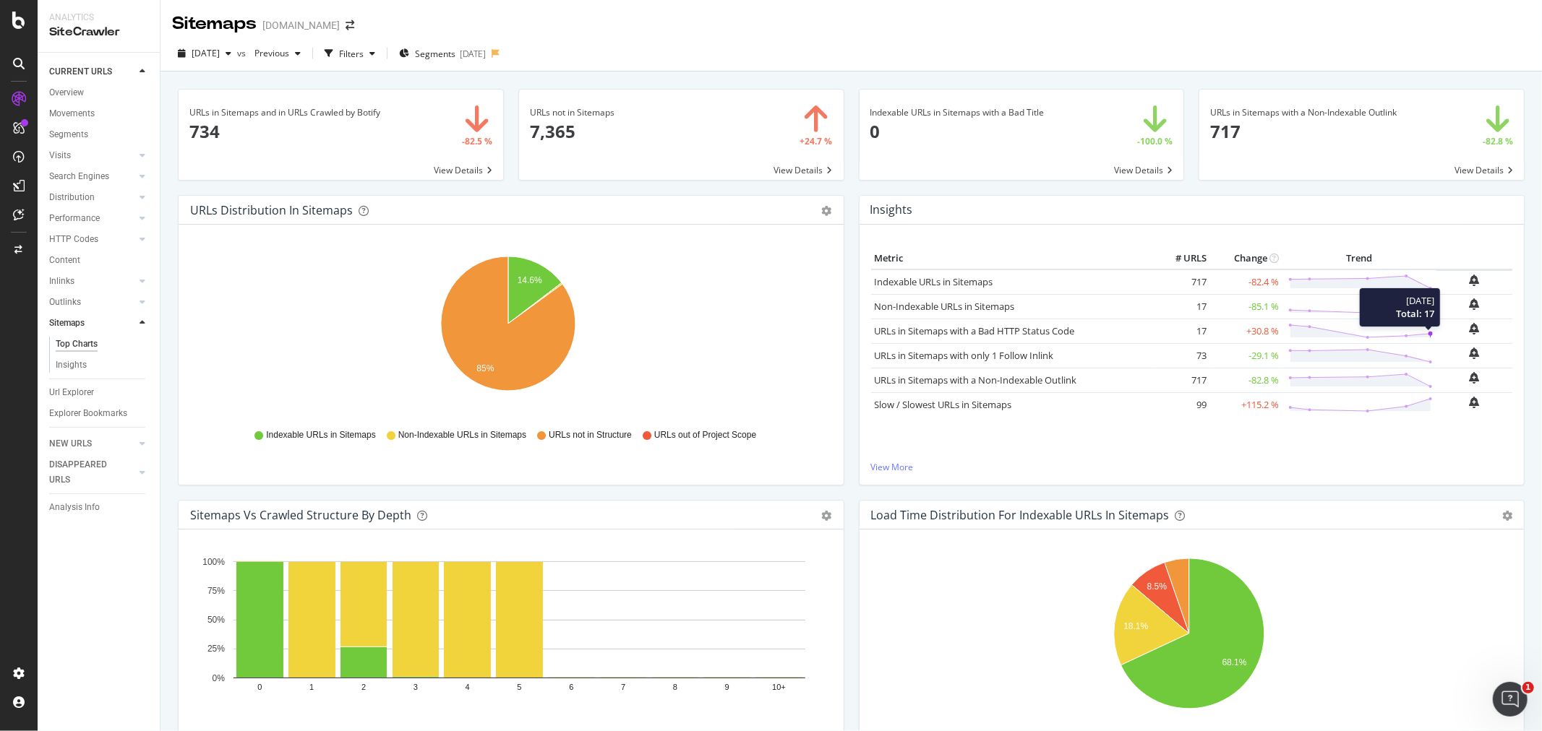
click at [1428, 334] on circle at bounding box center [1430, 334] width 4 height 4
click at [977, 334] on link "URLs in Sitemaps with a Bad HTTP Status Code" at bounding box center [975, 331] width 200 height 13
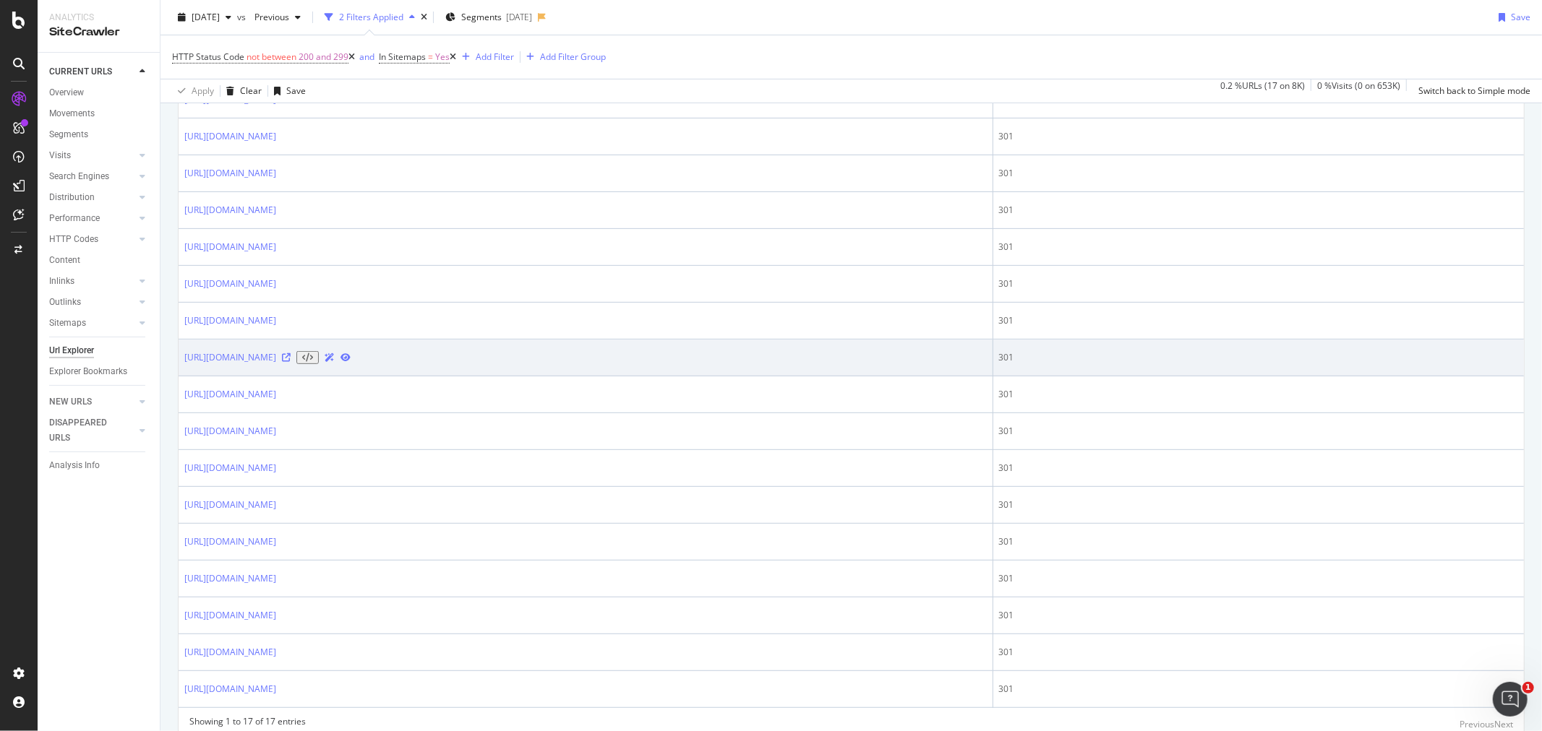
scroll to position [91, 0]
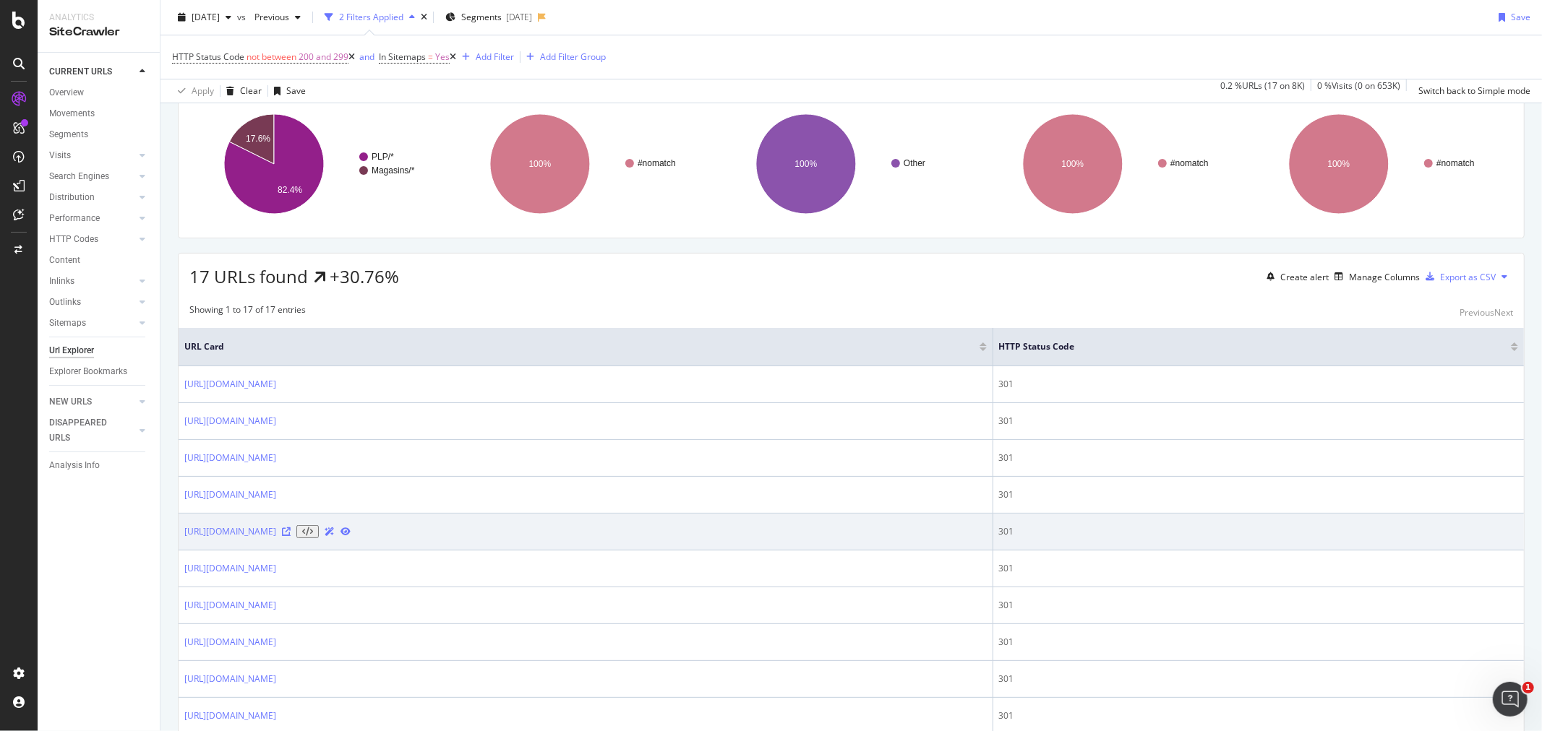
click at [291, 536] on icon at bounding box center [286, 532] width 9 height 9
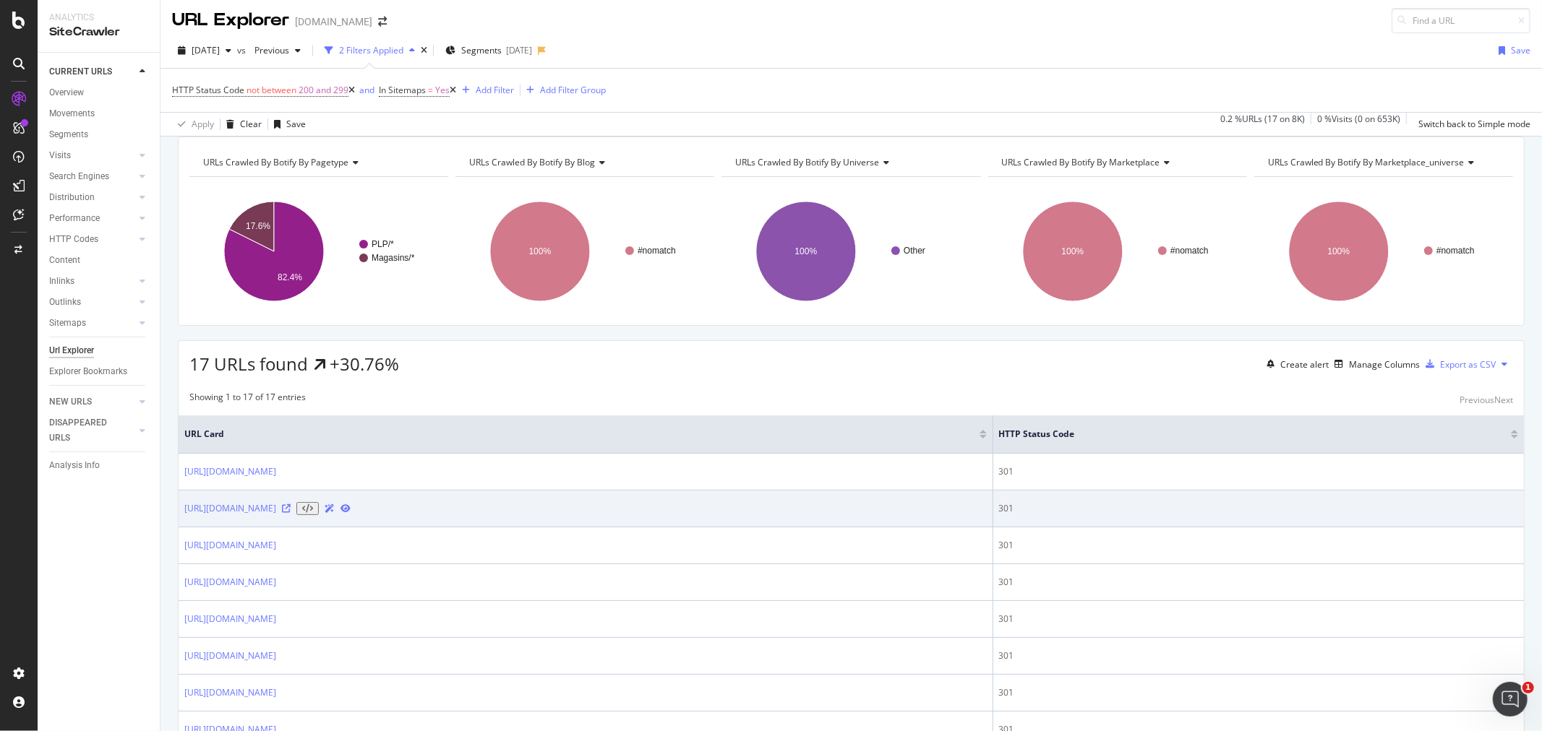
scroll to position [0, 0]
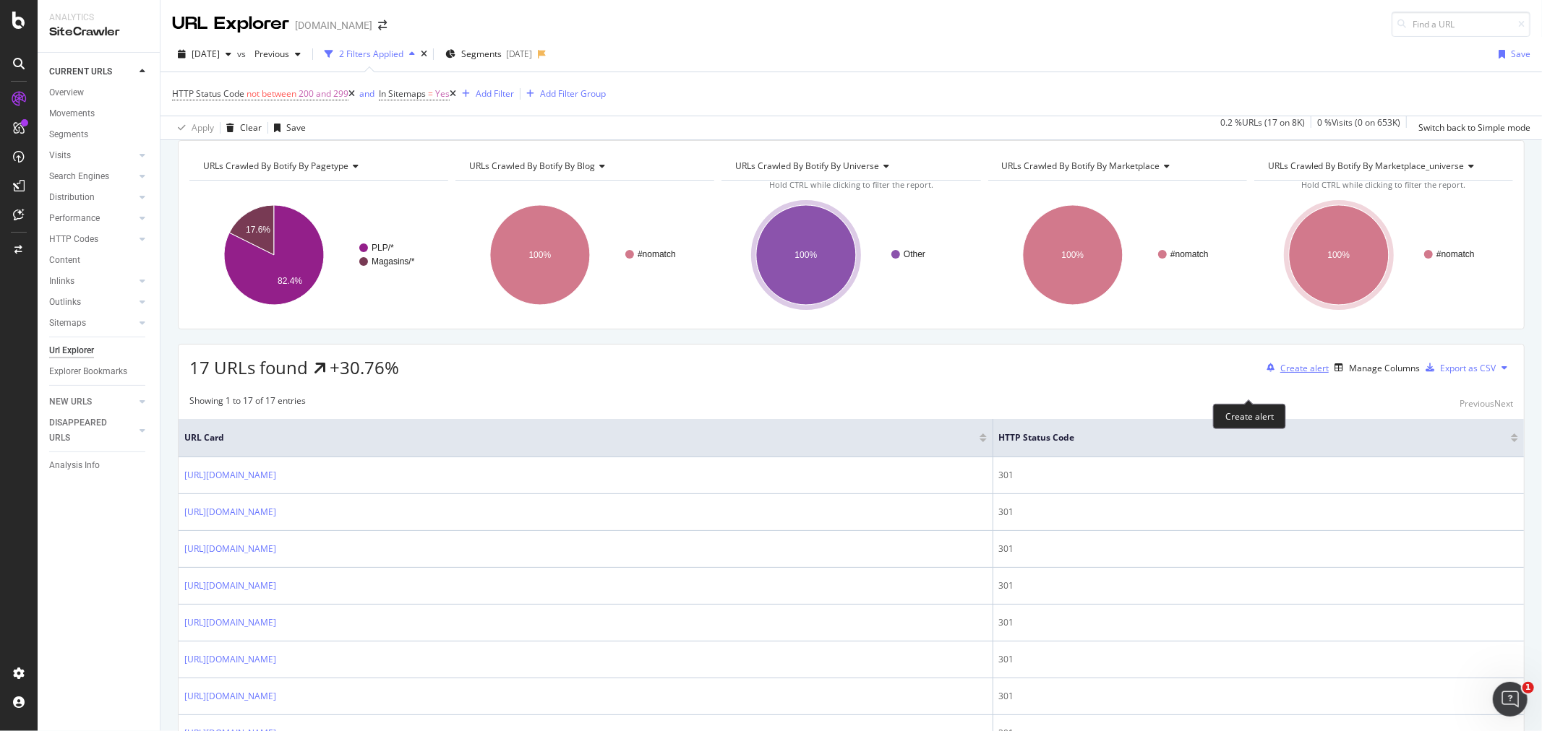
click at [1280, 374] on div "Create alert" at bounding box center [1304, 368] width 48 height 12
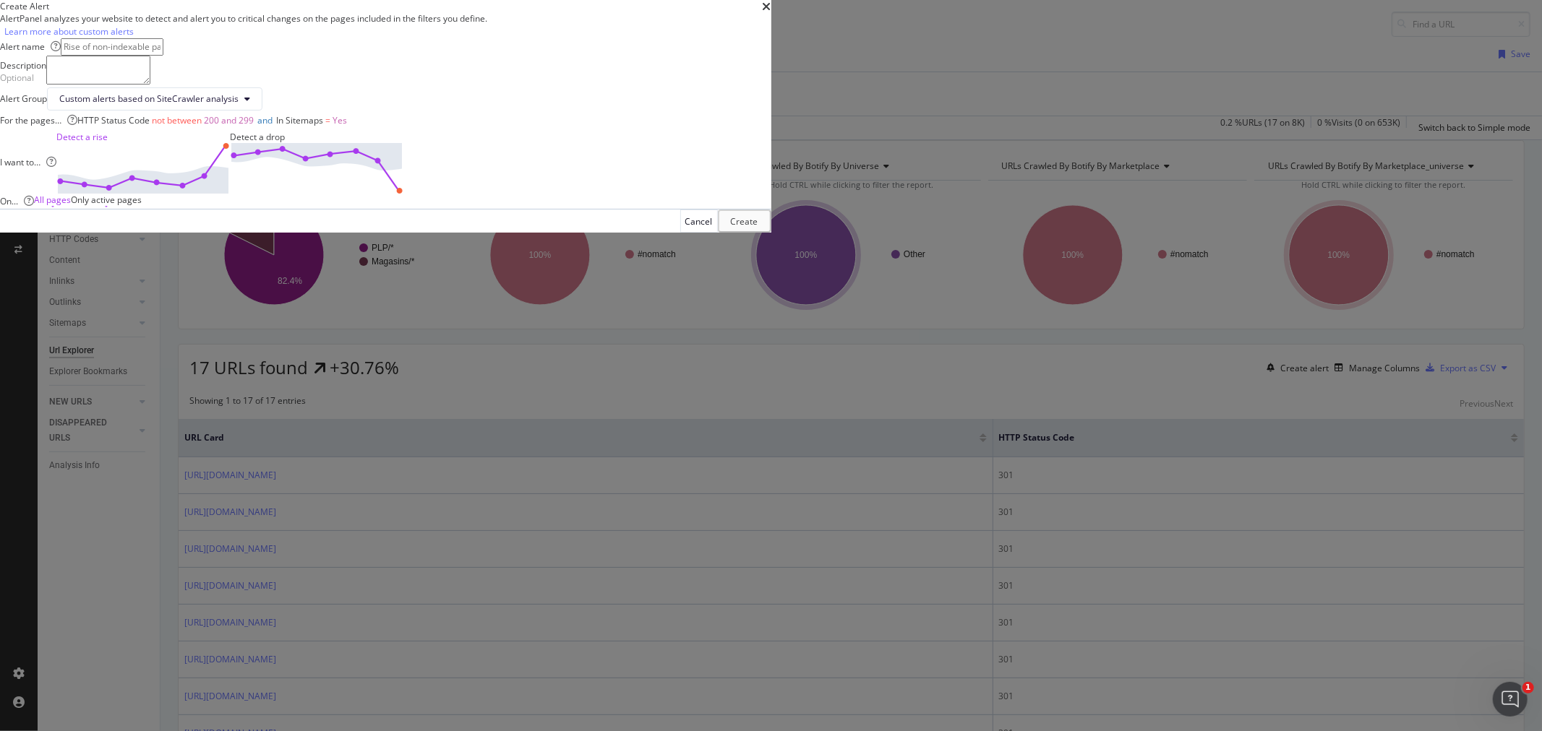
click at [163, 55] on input "modal" at bounding box center [112, 46] width 103 height 17
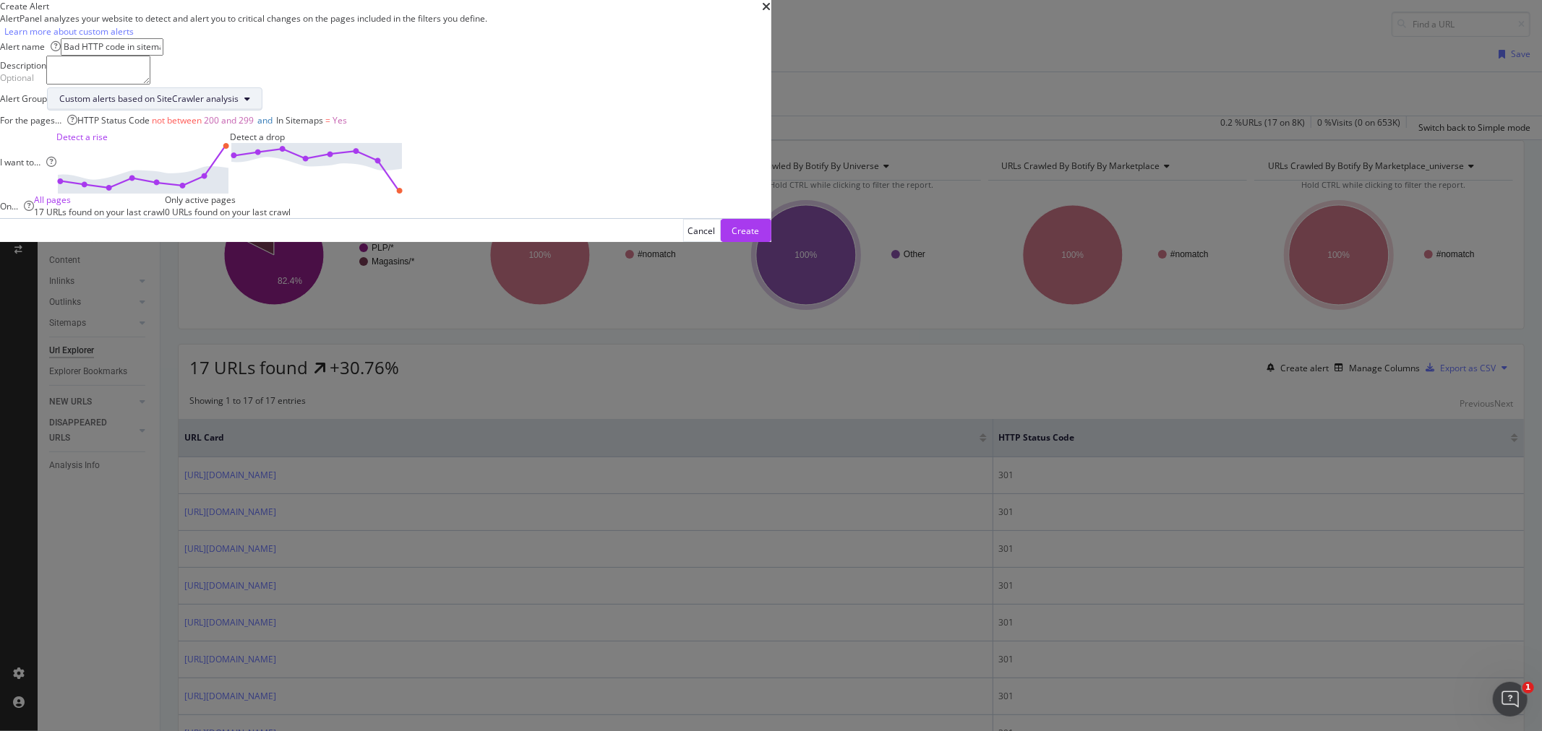
type input "Bad HTTP code in sitemap"
click at [239, 105] on div "Custom alerts based on SiteCrawler analysis" at bounding box center [148, 99] width 179 height 12
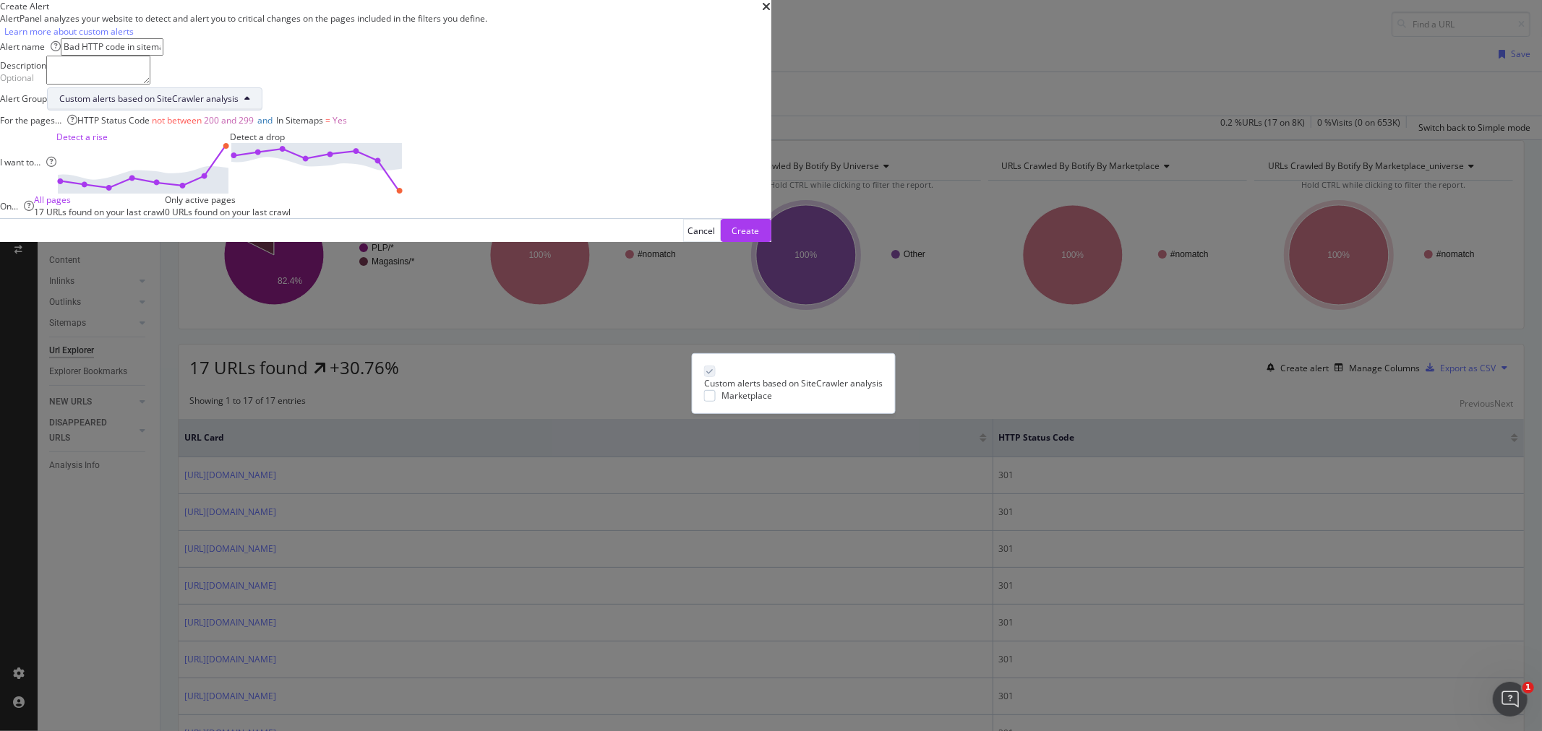
click at [239, 105] on div "Custom alerts based on SiteCrawler analysis" at bounding box center [148, 99] width 179 height 12
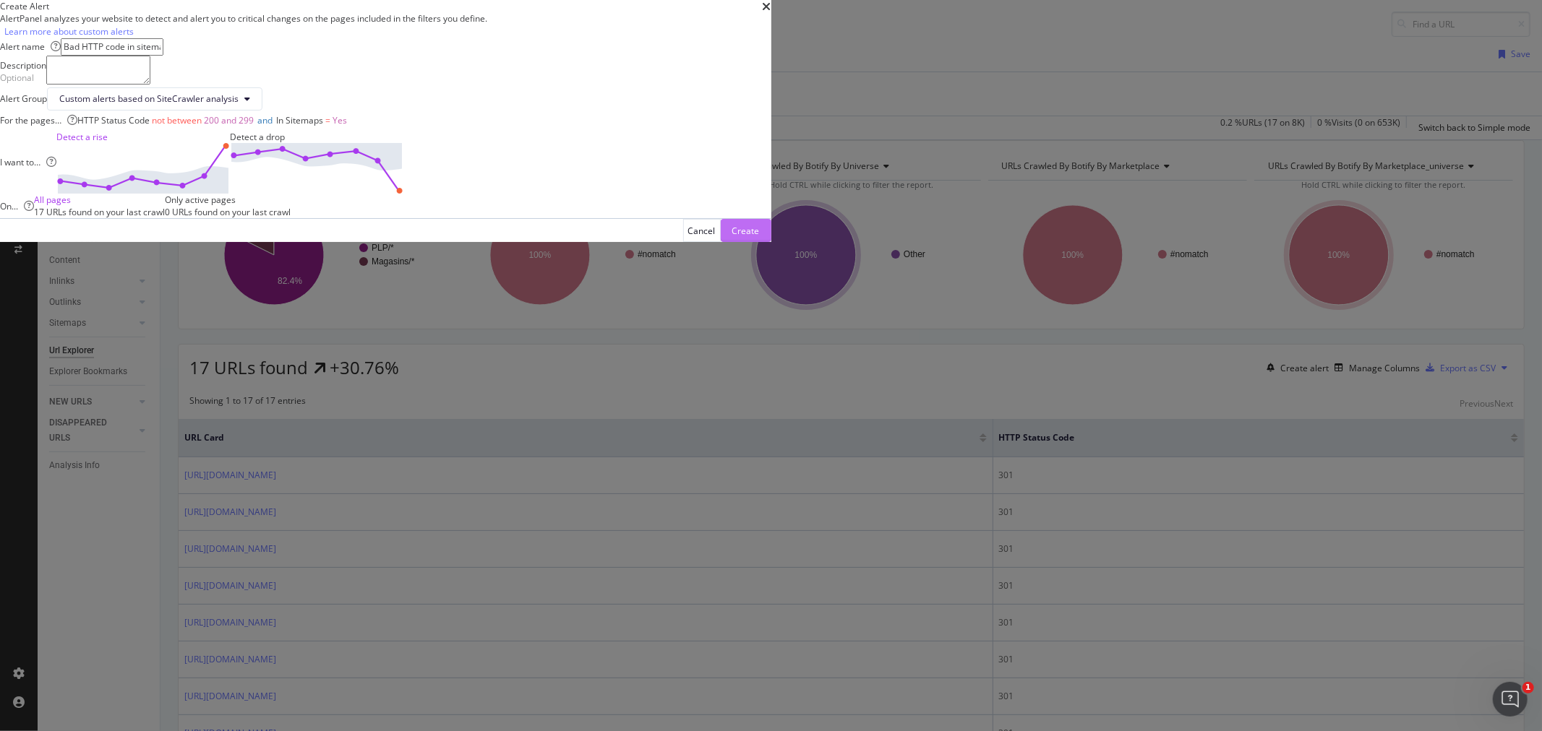
click at [760, 237] on div "Create" at bounding box center [745, 231] width 27 height 12
